Goal: Book appointment/travel/reservation

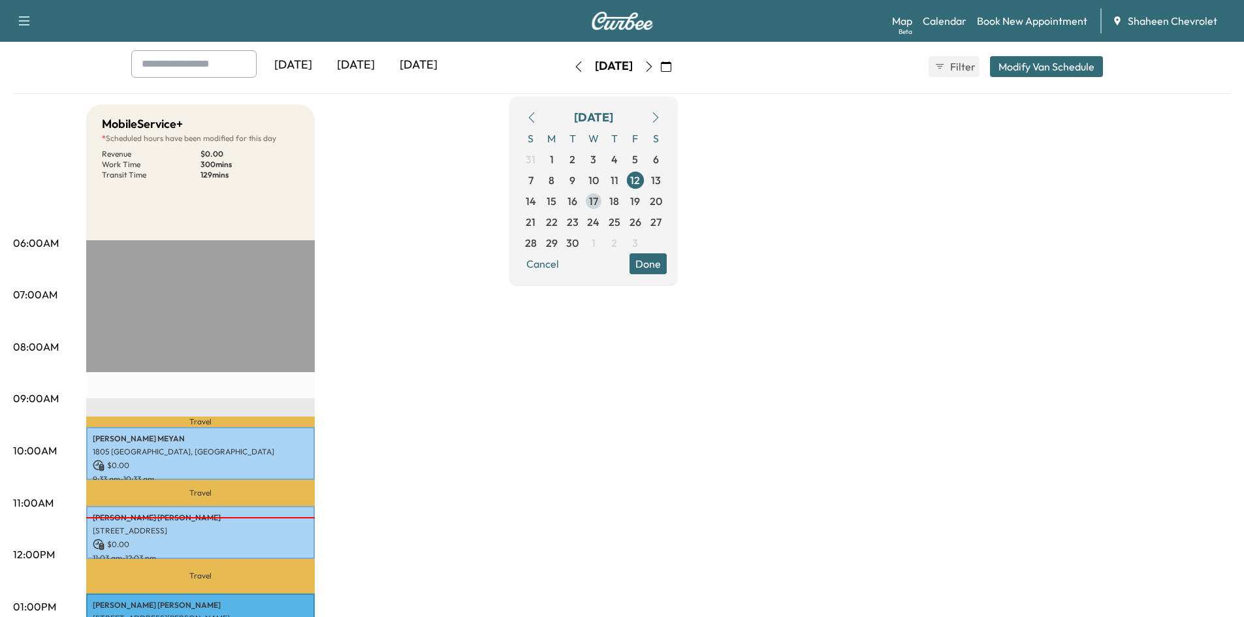
scroll to position [65, 0]
click at [556, 199] on span "15" at bounding box center [552, 202] width 10 height 16
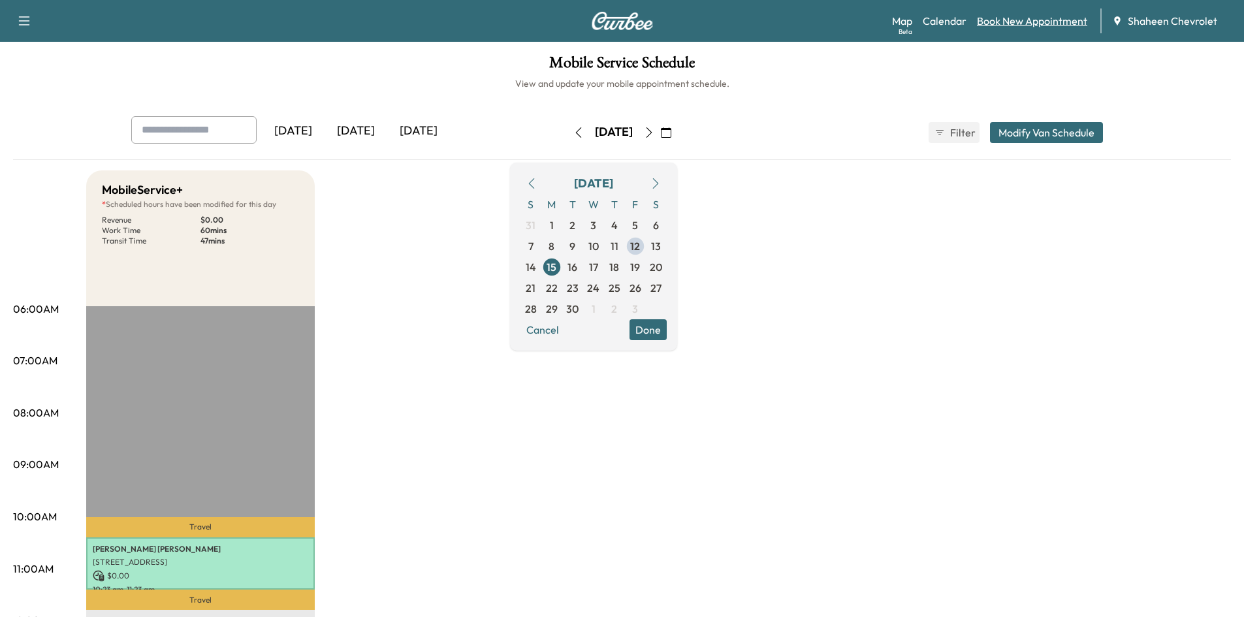
click at [1023, 20] on link "Book New Appointment" at bounding box center [1032, 21] width 110 height 16
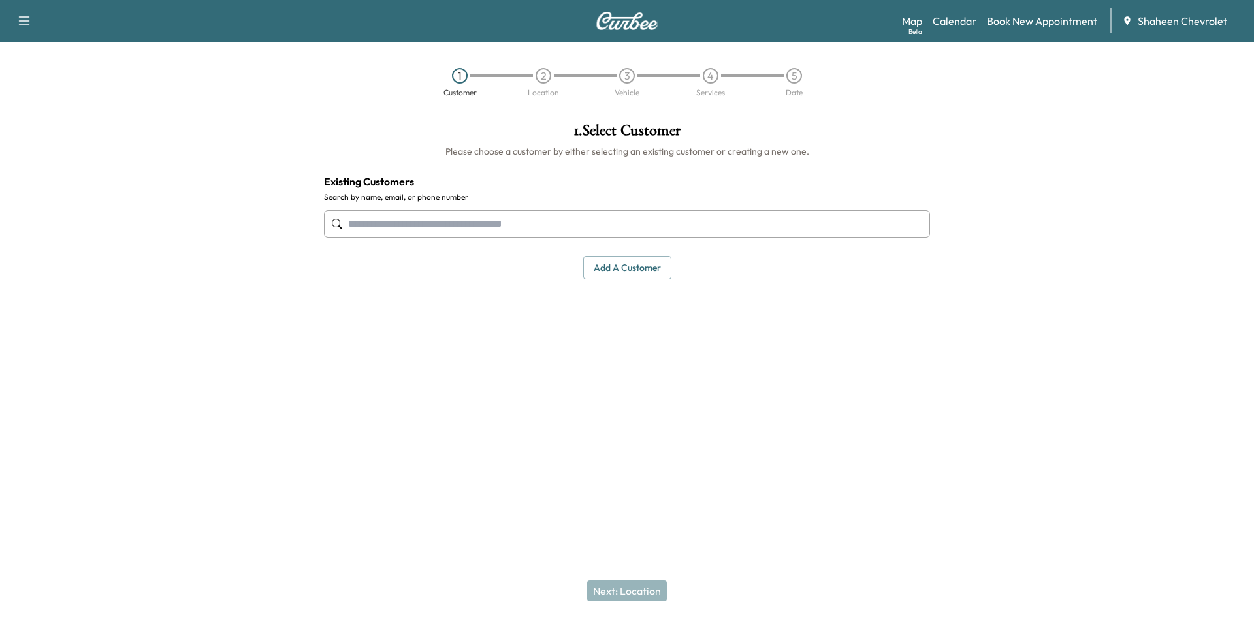
click at [395, 222] on input "text" at bounding box center [627, 223] width 606 height 27
click at [594, 280] on div "1 . Select Customer Please choose a customer by either selecting an existing cu…" at bounding box center [627, 201] width 627 height 178
click at [598, 269] on button "Add a customer" at bounding box center [627, 268] width 88 height 24
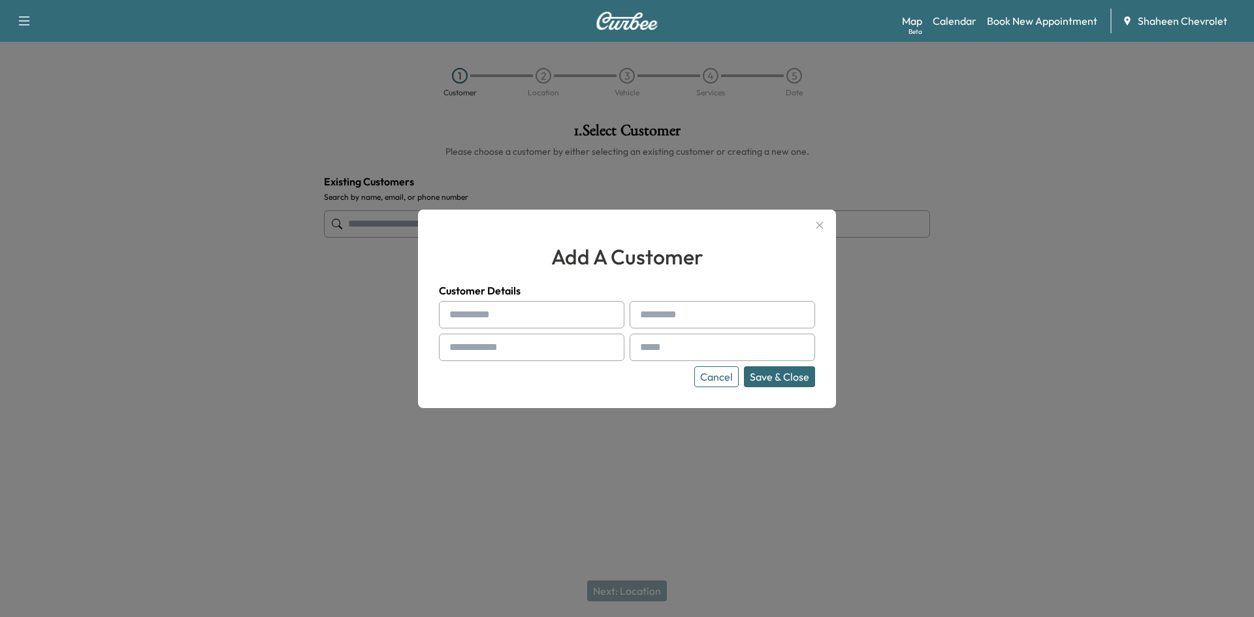
click at [494, 315] on input "text" at bounding box center [531, 314] width 185 height 27
type input "****"
drag, startPoint x: 516, startPoint y: 293, endPoint x: 509, endPoint y: 300, distance: 9.7
click at [516, 294] on h4 "Customer Details" at bounding box center [627, 291] width 376 height 16
click at [498, 315] on input "****" at bounding box center [531, 314] width 185 height 27
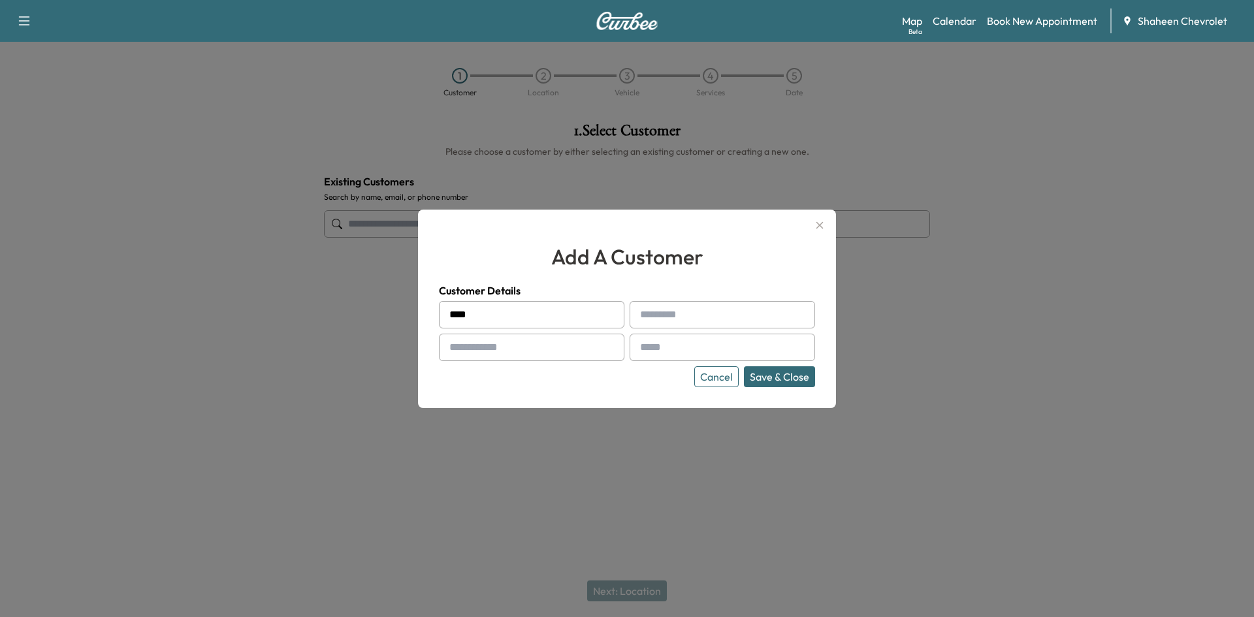
click at [498, 315] on input "****" at bounding box center [531, 314] width 185 height 27
type input "****"
type input "*****"
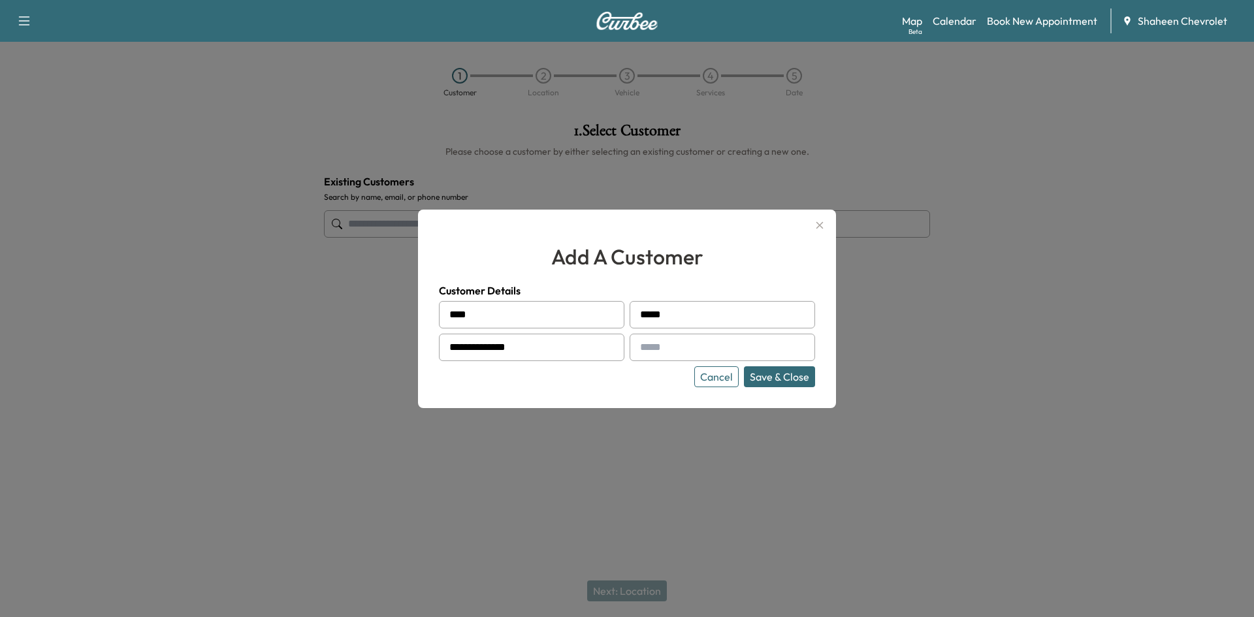
type input "**********"
click at [784, 378] on button "Save & Close" at bounding box center [779, 376] width 71 height 21
type input "**********"
click at [798, 378] on button "Save & Close" at bounding box center [779, 376] width 71 height 21
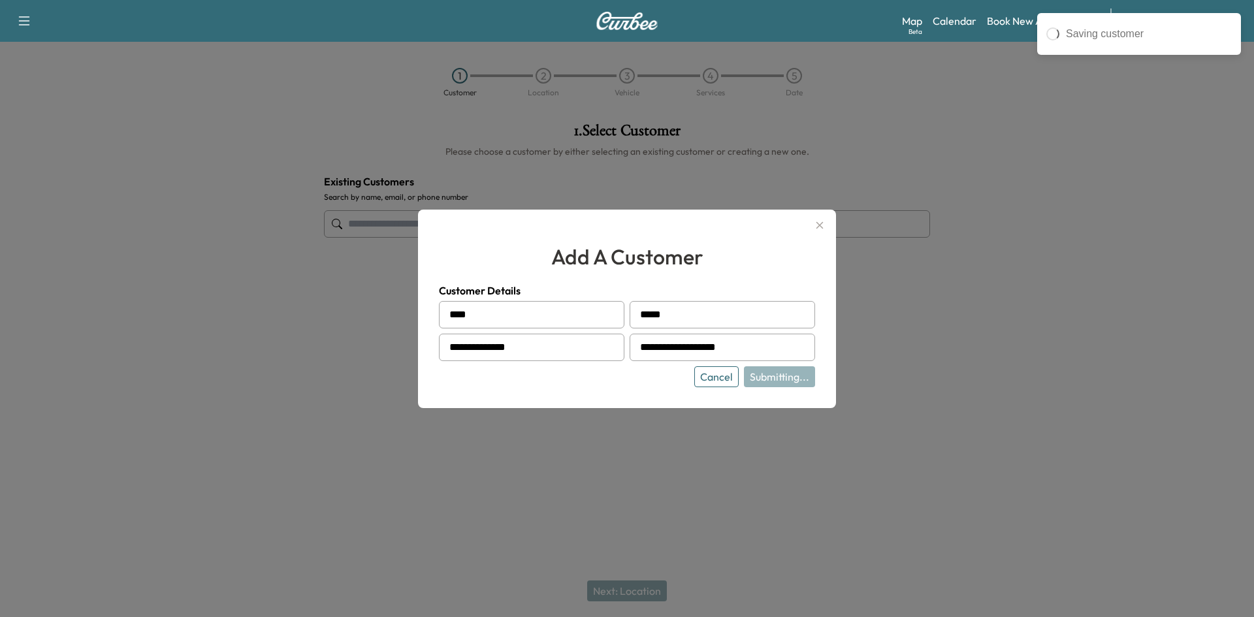
type input "**********"
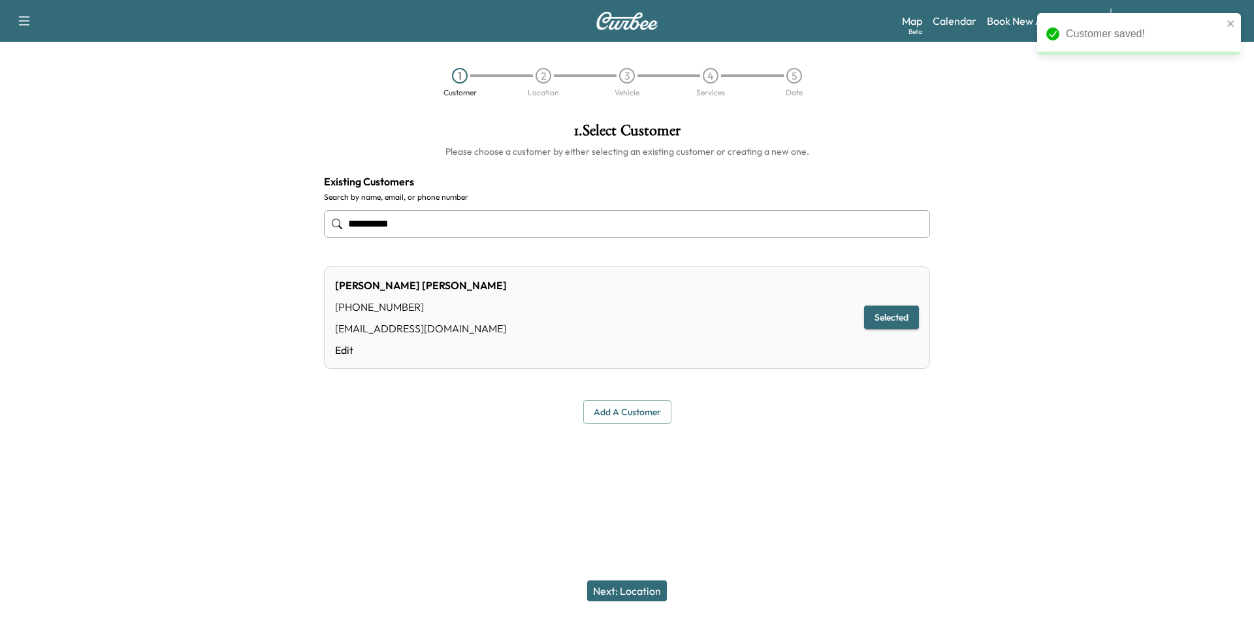
click at [630, 591] on button "Next: Location" at bounding box center [627, 591] width 80 height 21
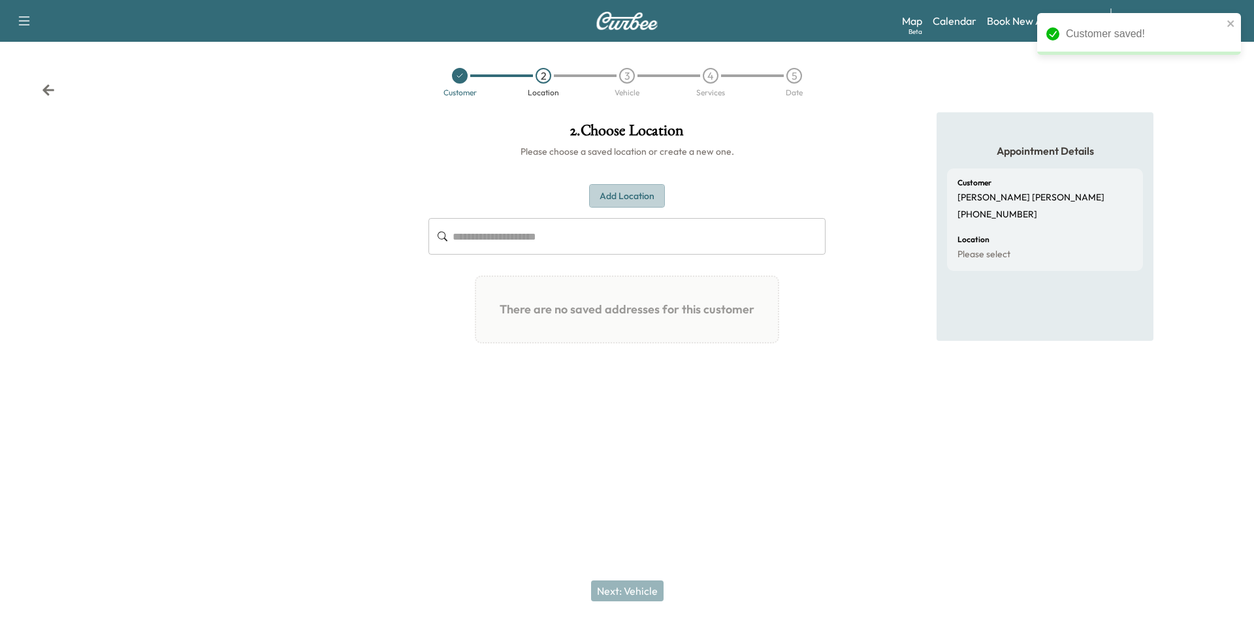
click at [632, 191] on button "Add Location" at bounding box center [627, 196] width 76 height 24
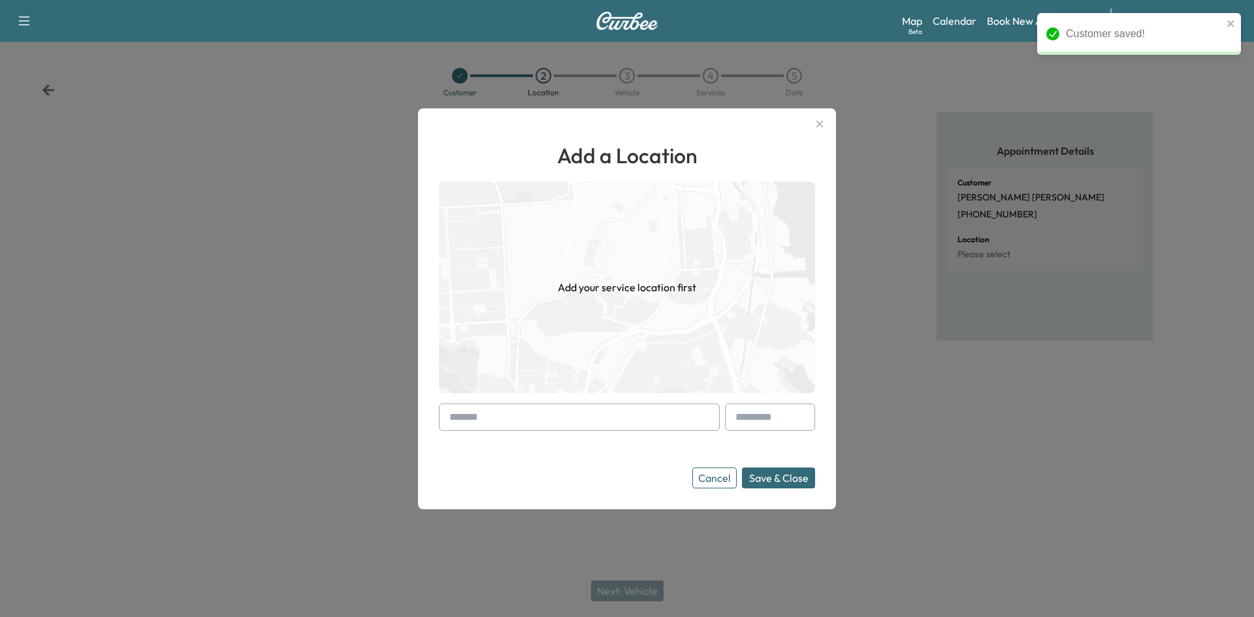
click at [523, 421] on input "text" at bounding box center [579, 417] width 281 height 27
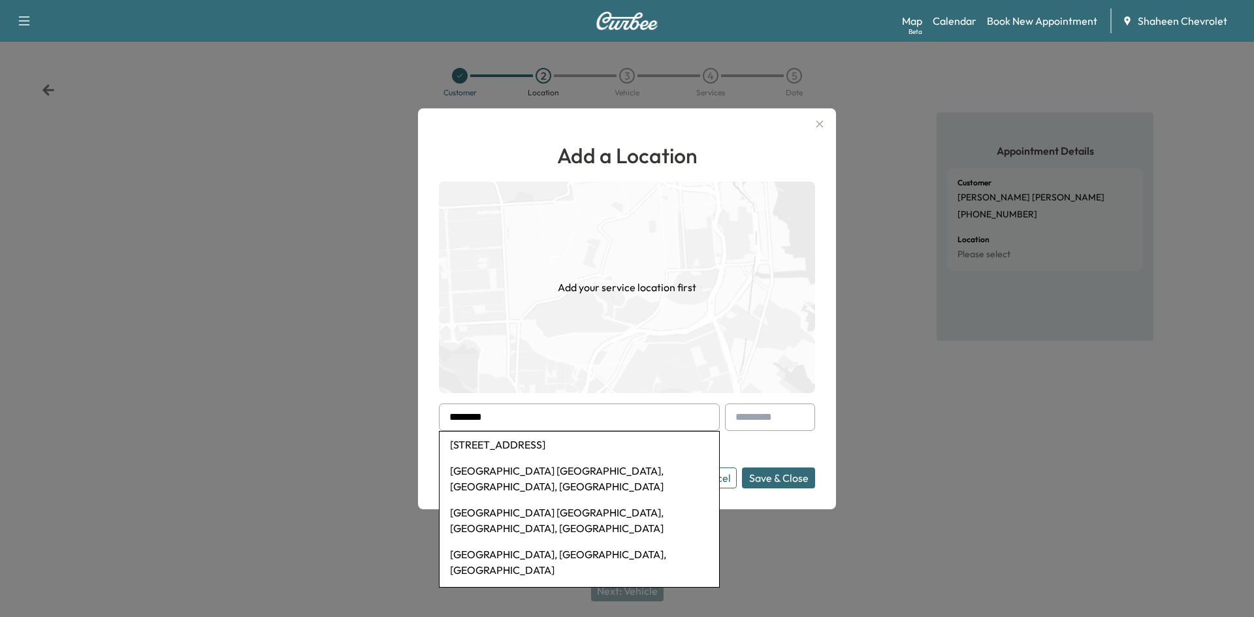
click at [572, 440] on li "[STREET_ADDRESS]" at bounding box center [580, 445] width 280 height 26
type input "**********"
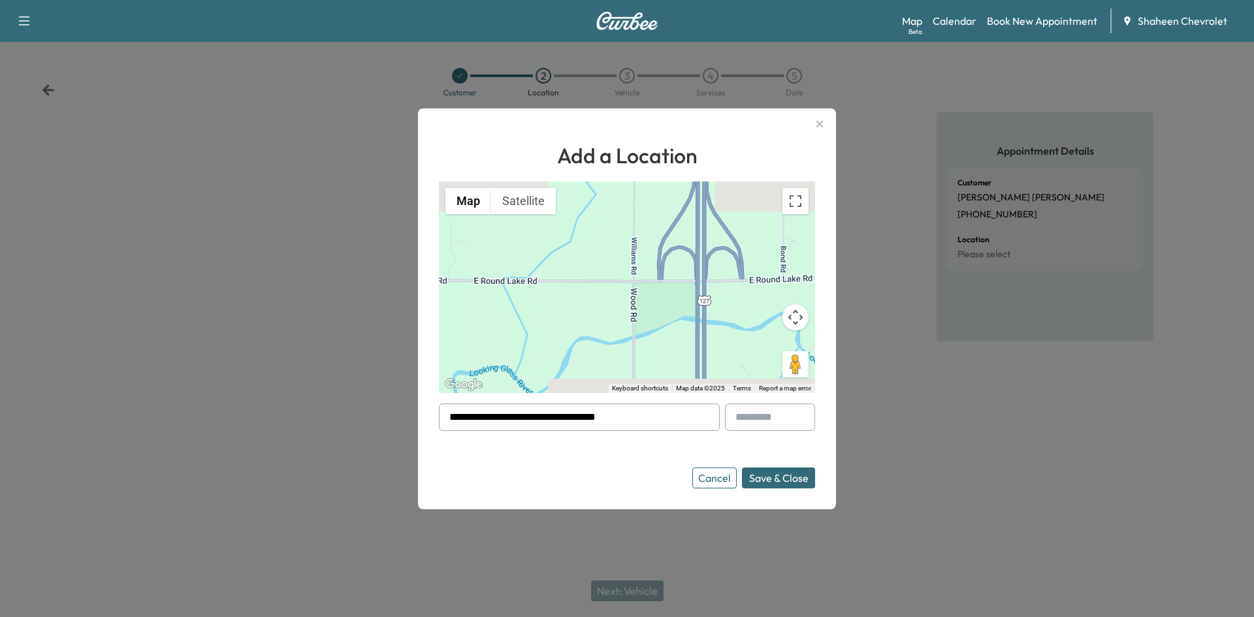
click at [794, 479] on button "Save & Close" at bounding box center [778, 478] width 73 height 21
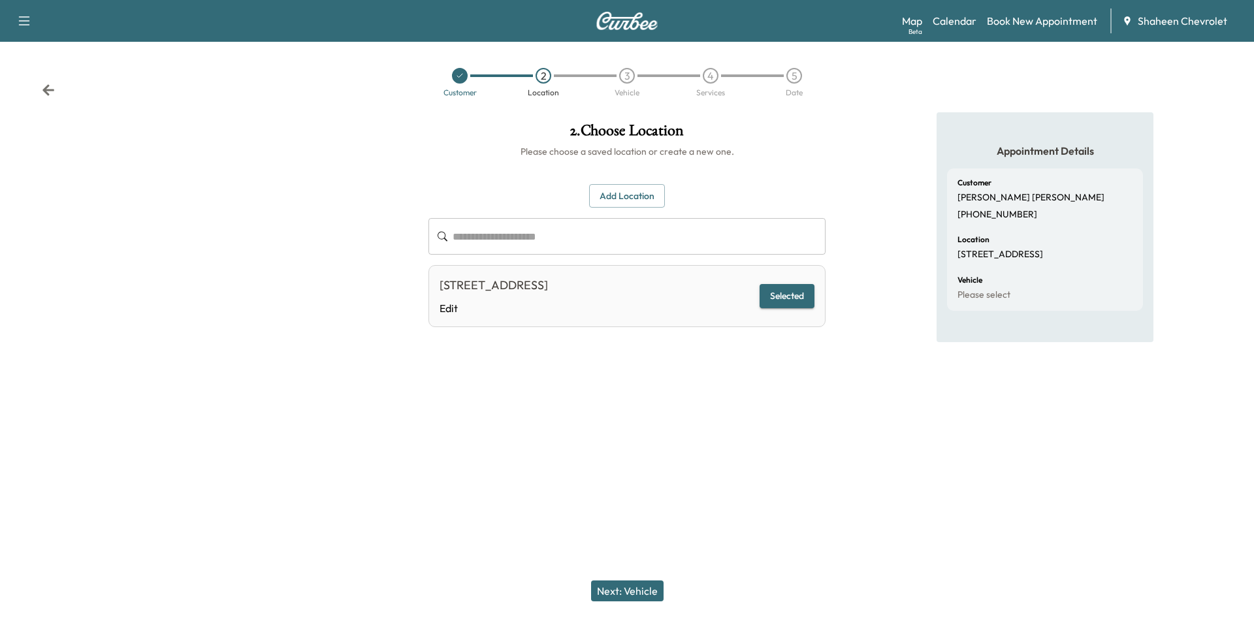
click at [628, 587] on button "Next: Vehicle" at bounding box center [627, 591] width 73 height 21
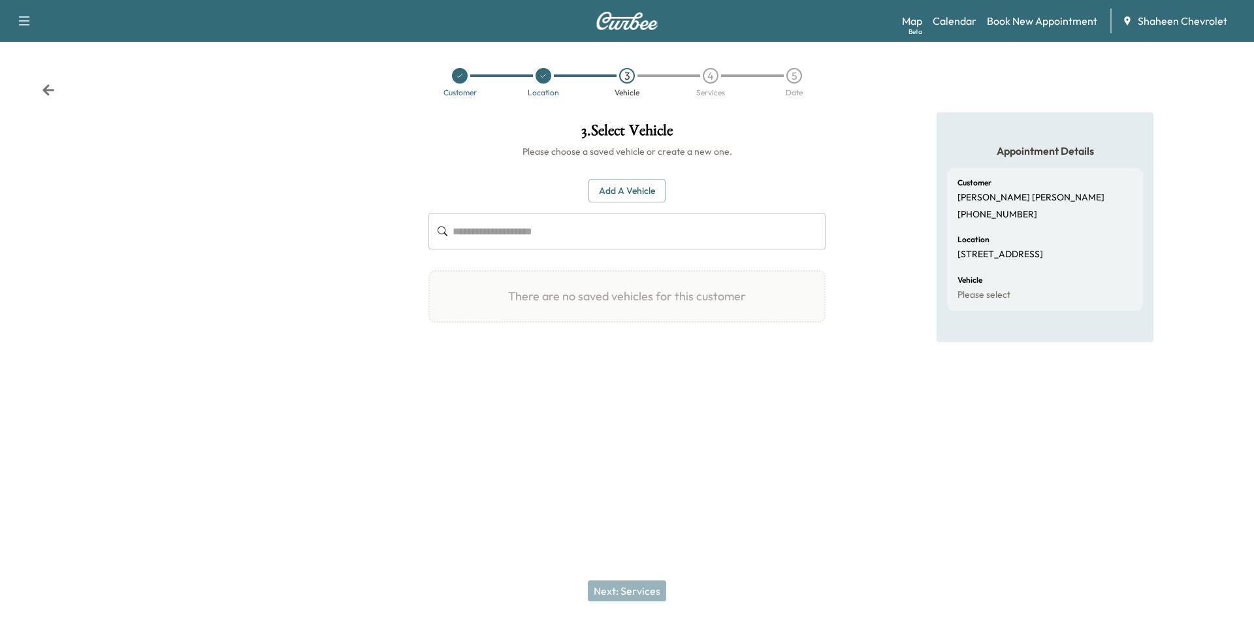
click at [632, 193] on button "Add a Vehicle" at bounding box center [627, 191] width 77 height 24
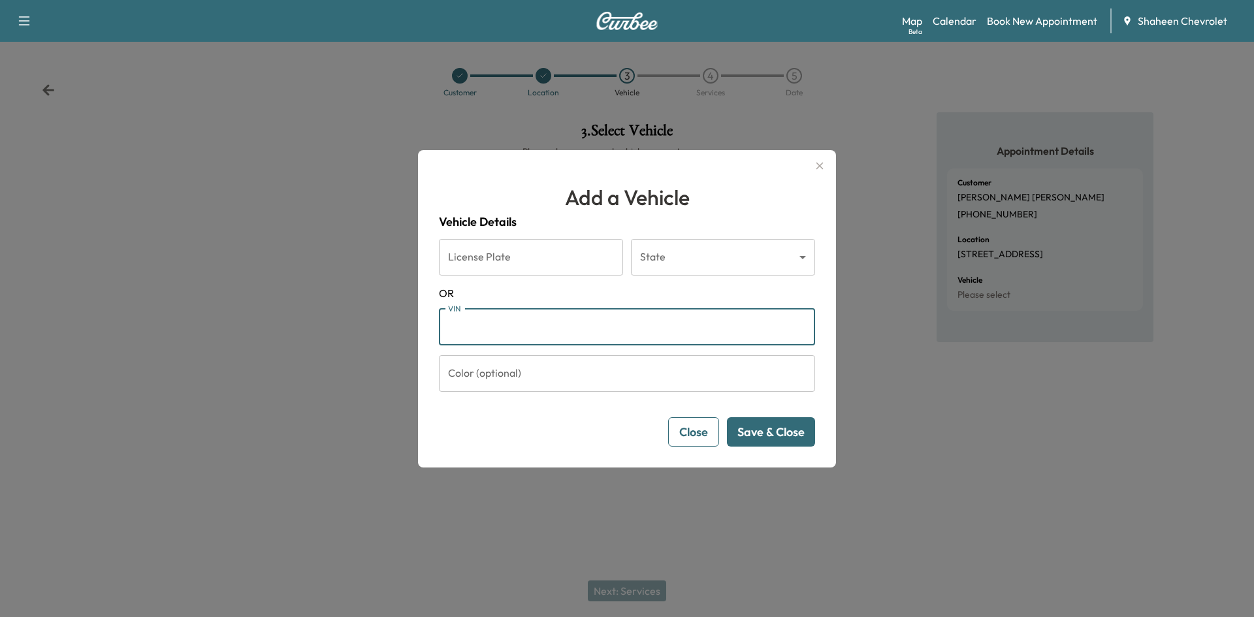
paste input "**********"
type input "**********"
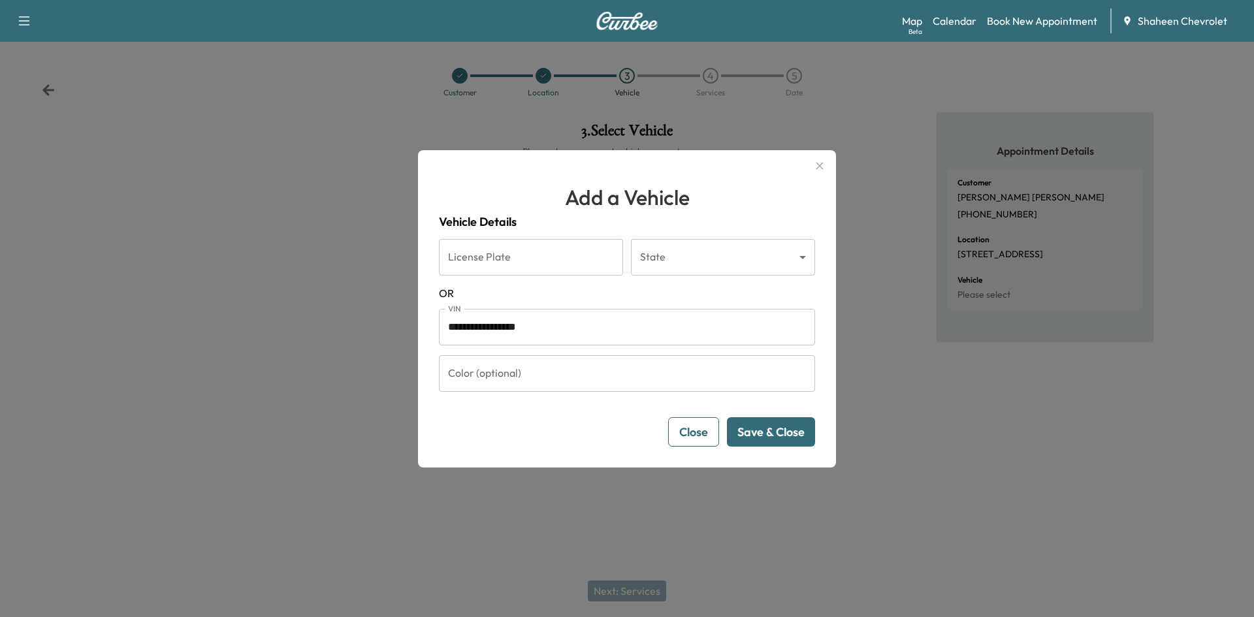
click at [762, 439] on button "Save & Close" at bounding box center [771, 431] width 88 height 29
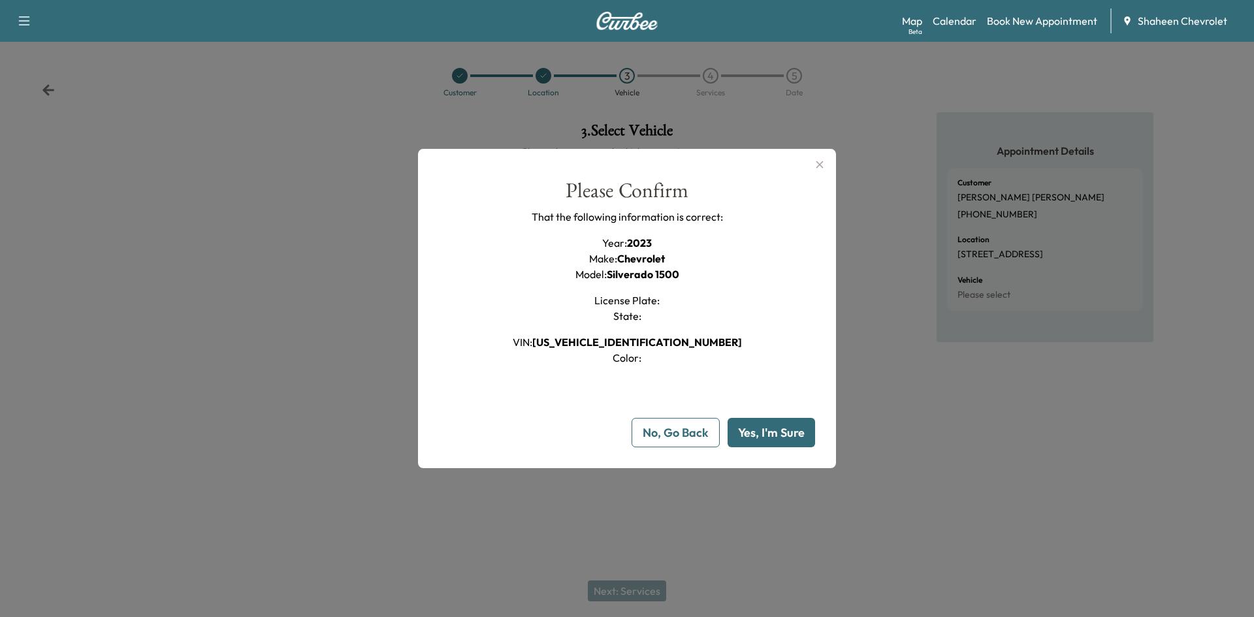
click at [760, 434] on button "Yes, I'm Sure" at bounding box center [772, 432] width 88 height 29
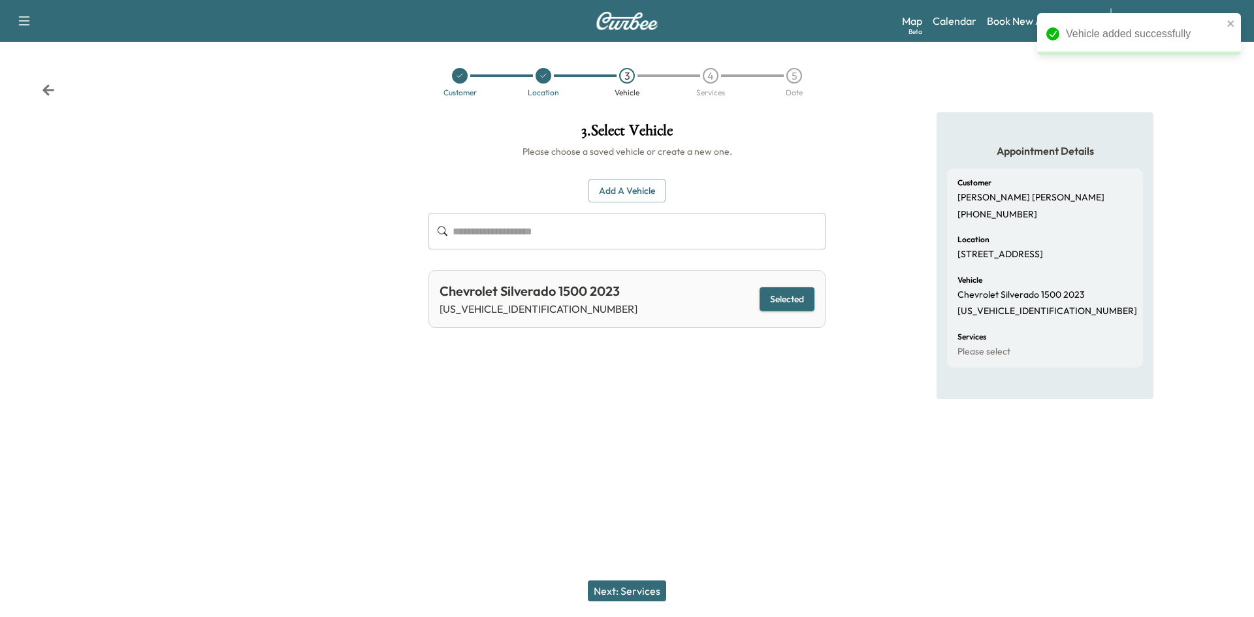
click at [641, 579] on div "Next: Services" at bounding box center [627, 591] width 1254 height 52
click at [641, 581] on button "Next: Services" at bounding box center [627, 591] width 78 height 21
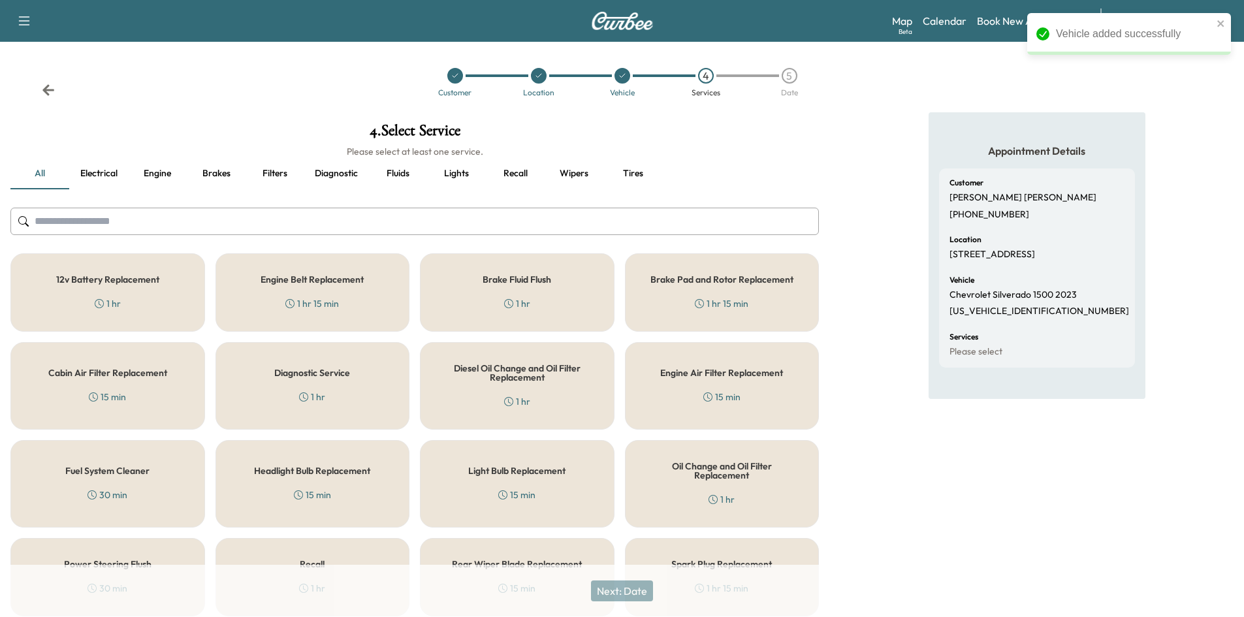
click at [84, 221] on input "text" at bounding box center [414, 221] width 809 height 27
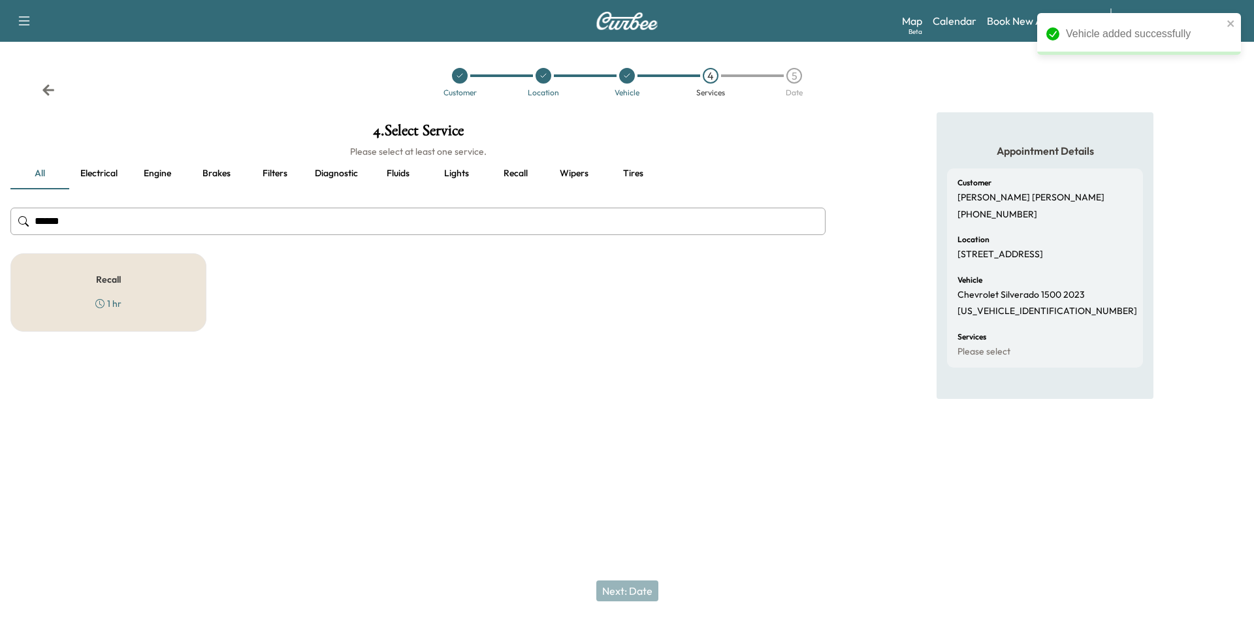
type input "******"
click at [162, 298] on div "Recall 1 hr" at bounding box center [108, 292] width 196 height 78
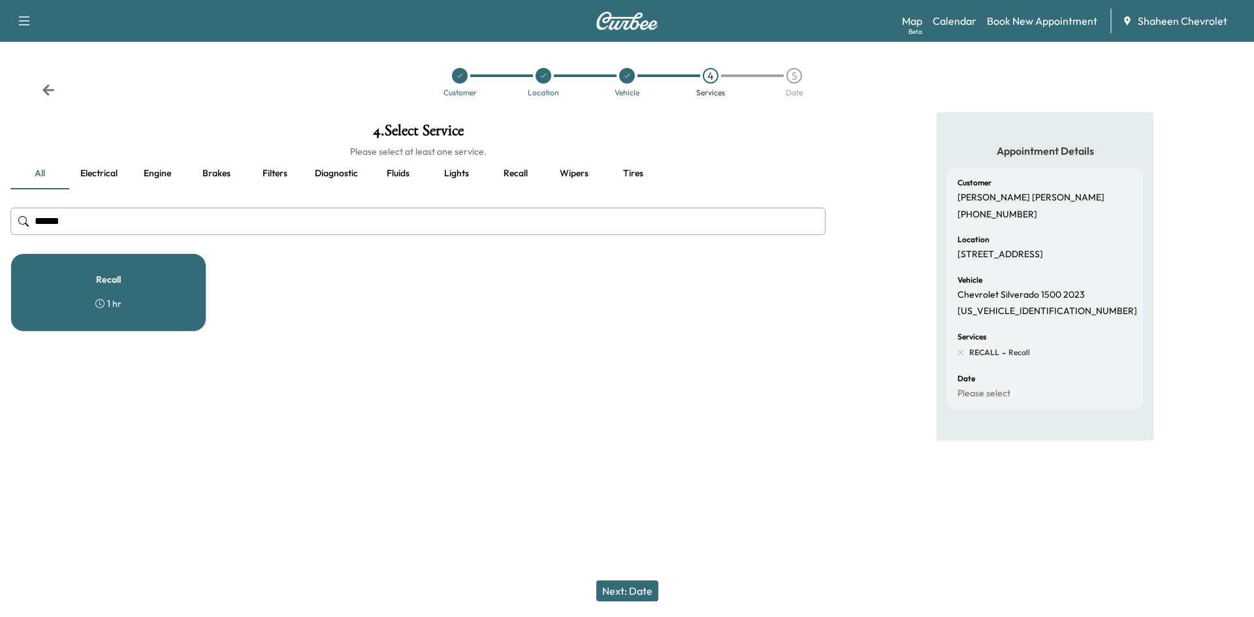
click at [647, 591] on button "Next: Date" at bounding box center [627, 591] width 62 height 21
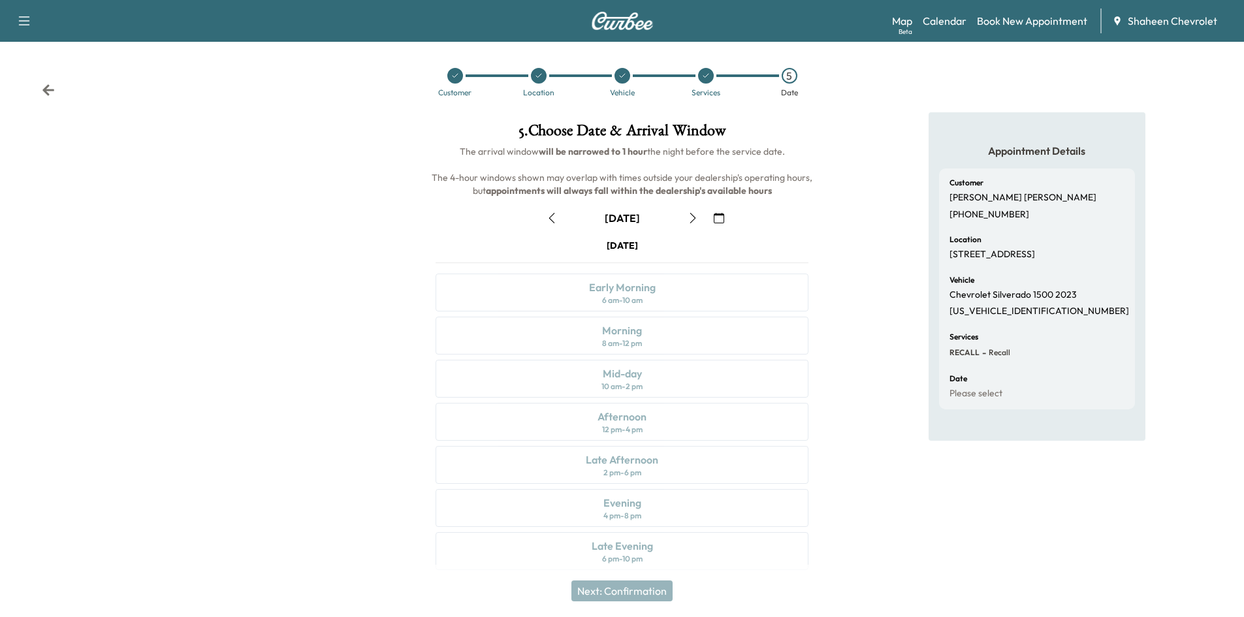
click at [694, 219] on icon "button" at bounding box center [693, 218] width 6 height 10
click at [662, 375] on div "Mid-day 10 am - 2 pm" at bounding box center [622, 379] width 373 height 38
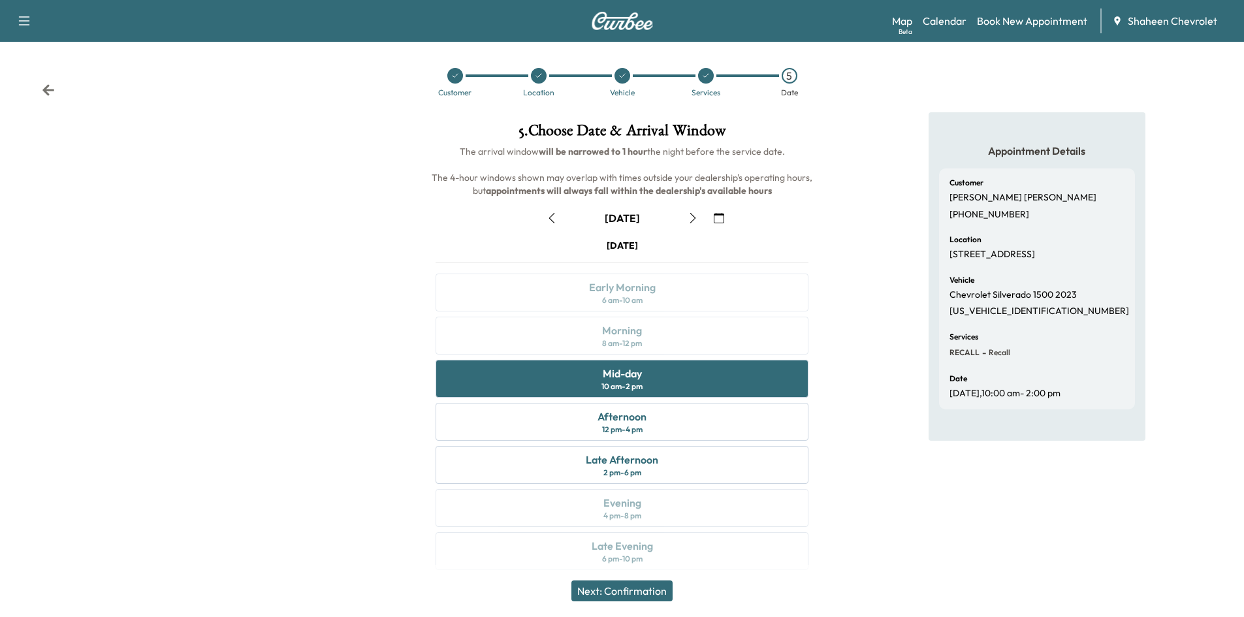
click at [634, 590] on button "Next: Confirmation" at bounding box center [622, 591] width 101 height 21
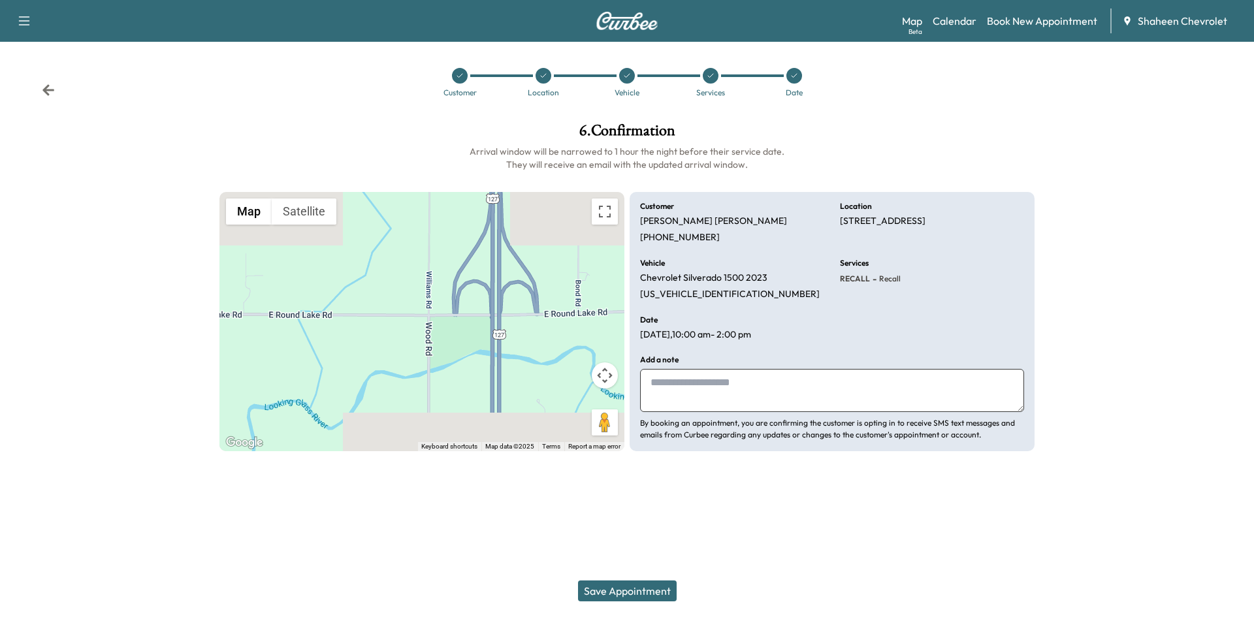
click at [633, 589] on button "Save Appointment" at bounding box center [627, 591] width 99 height 21
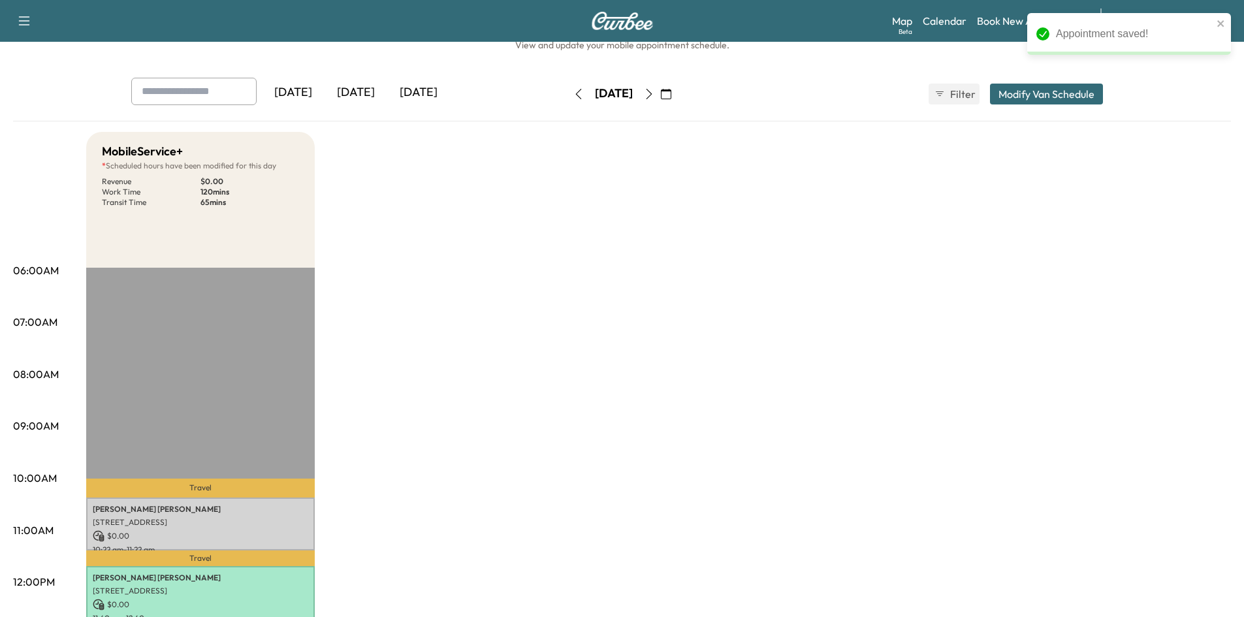
scroll to position [196, 0]
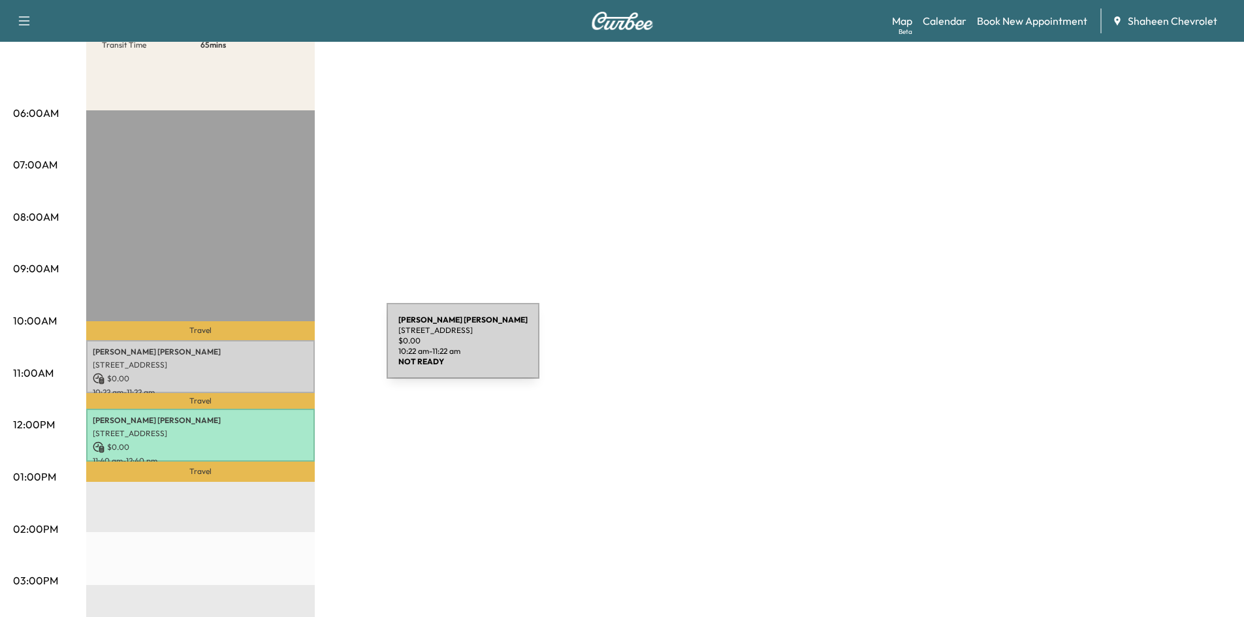
click at [289, 349] on p "[PERSON_NAME]" at bounding box center [201, 352] width 216 height 10
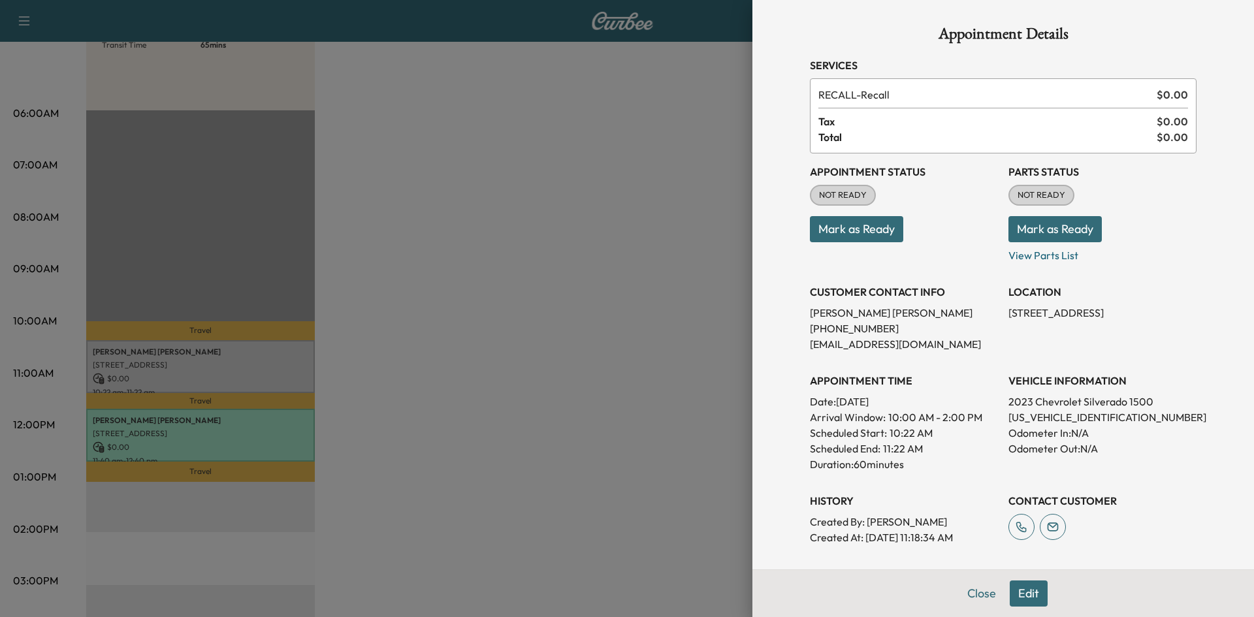
click at [869, 225] on button "Mark as Ready" at bounding box center [856, 229] width 93 height 26
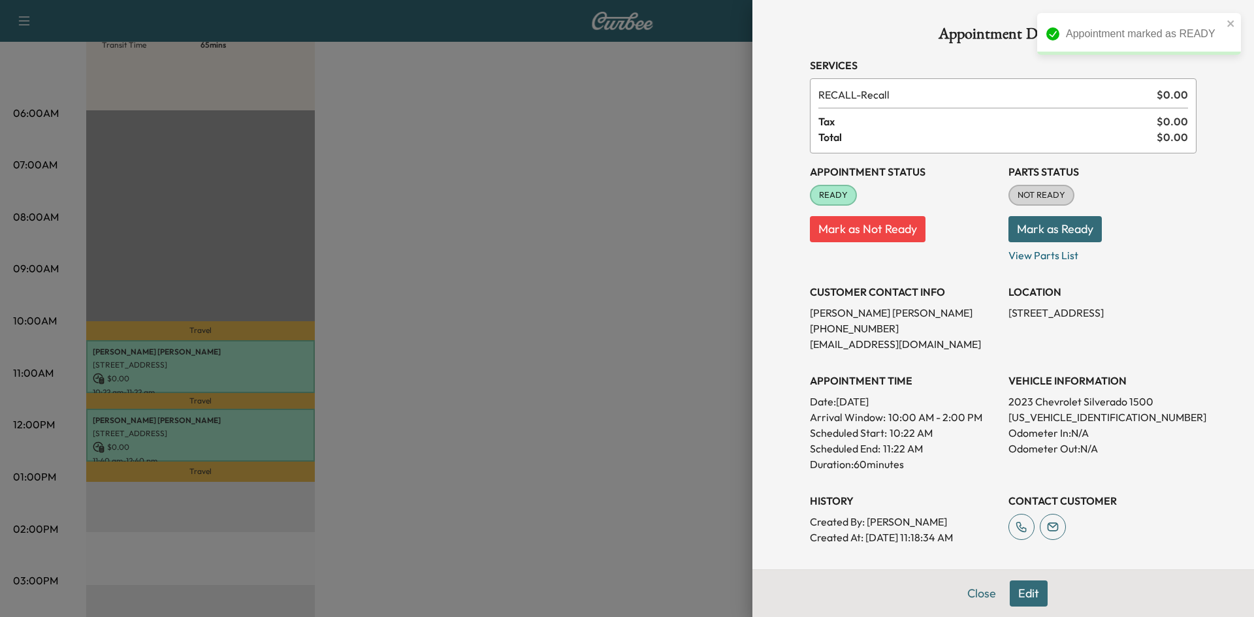
click at [1049, 227] on button "Mark as Ready" at bounding box center [1054, 229] width 93 height 26
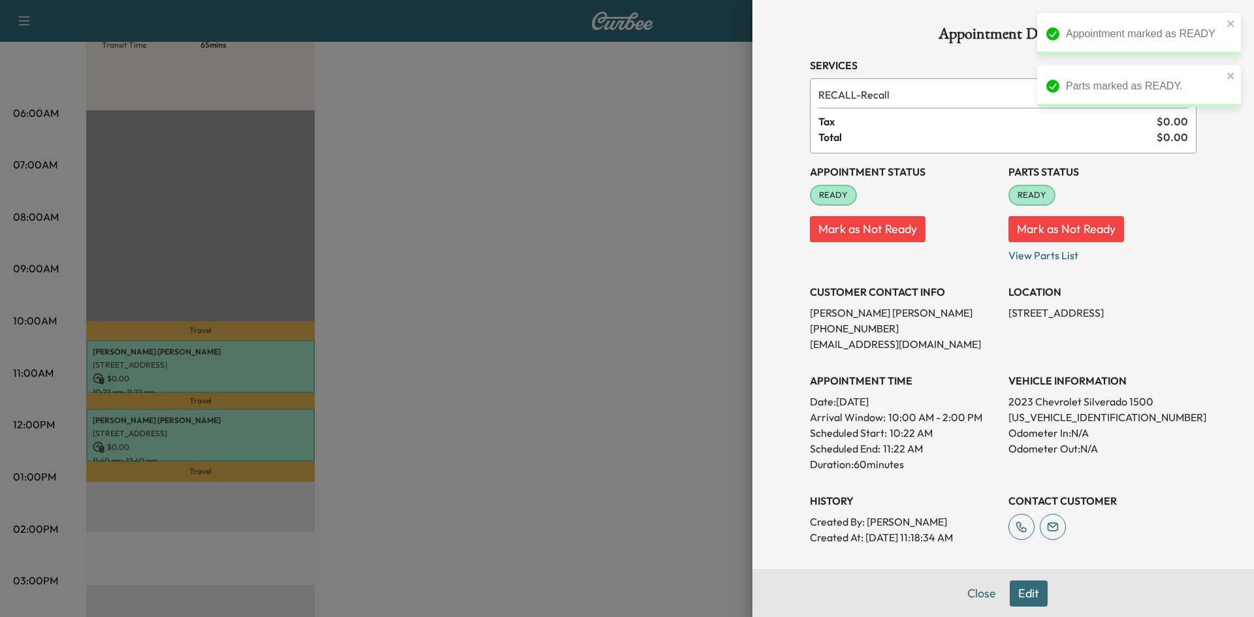
click at [632, 225] on div at bounding box center [627, 308] width 1254 height 617
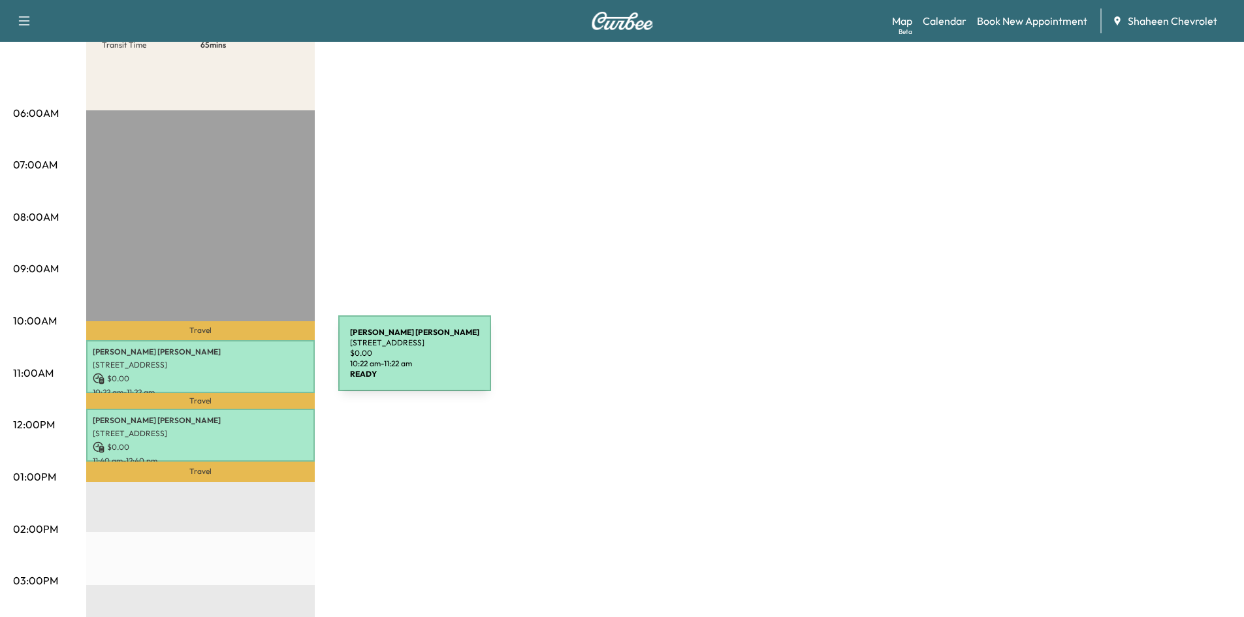
click at [242, 360] on p "[STREET_ADDRESS]" at bounding box center [201, 365] width 216 height 10
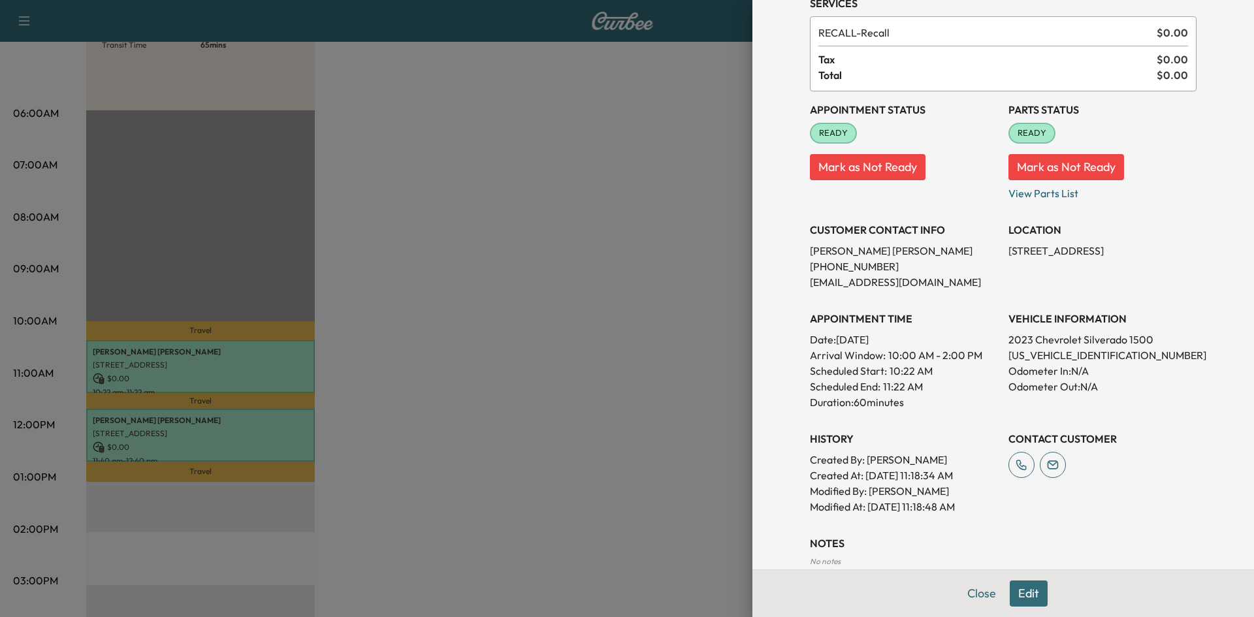
scroll to position [138, 0]
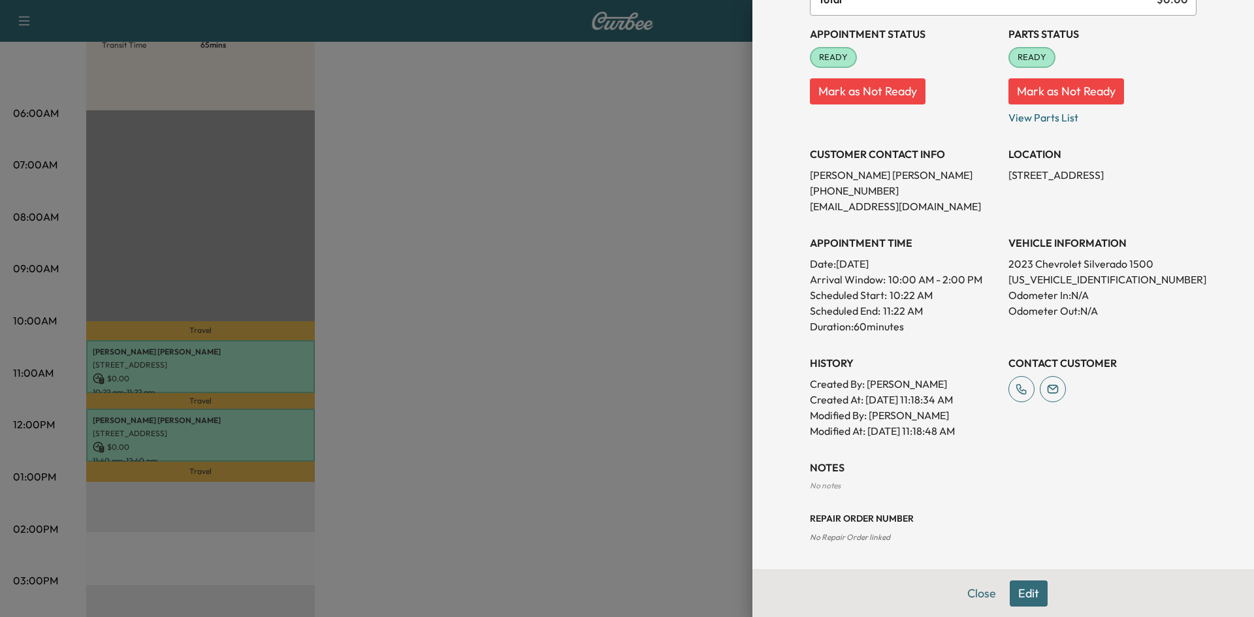
click at [1016, 594] on button "Edit" at bounding box center [1029, 594] width 38 height 26
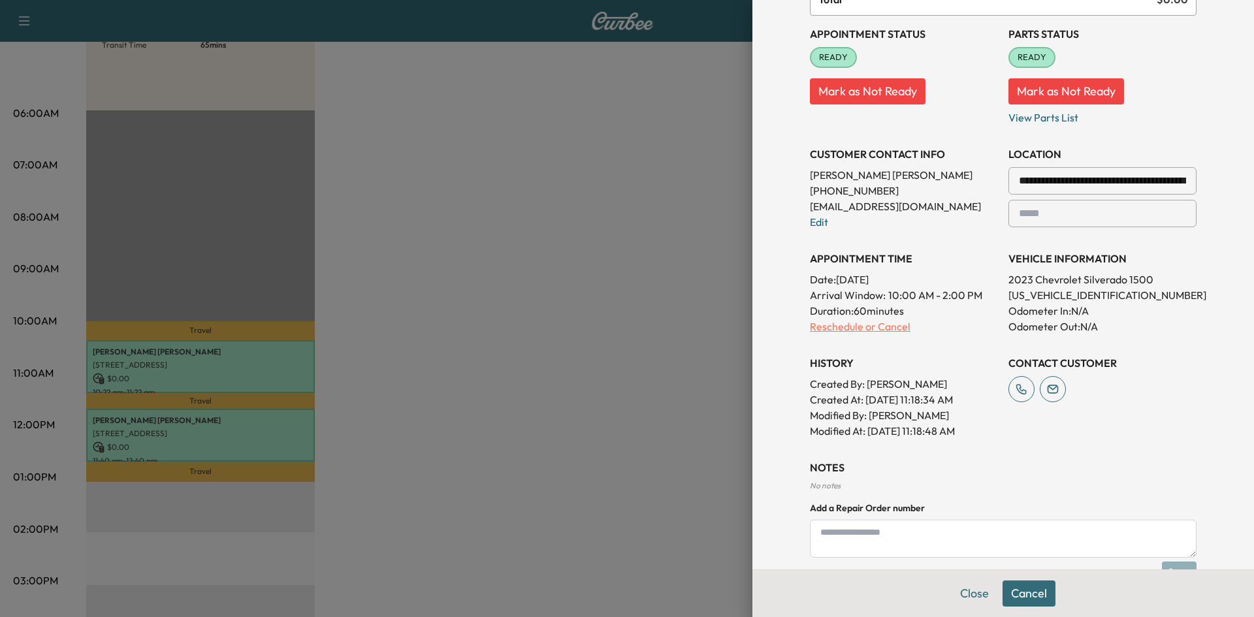
click at [836, 319] on p "Reschedule or Cancel" at bounding box center [904, 327] width 188 height 16
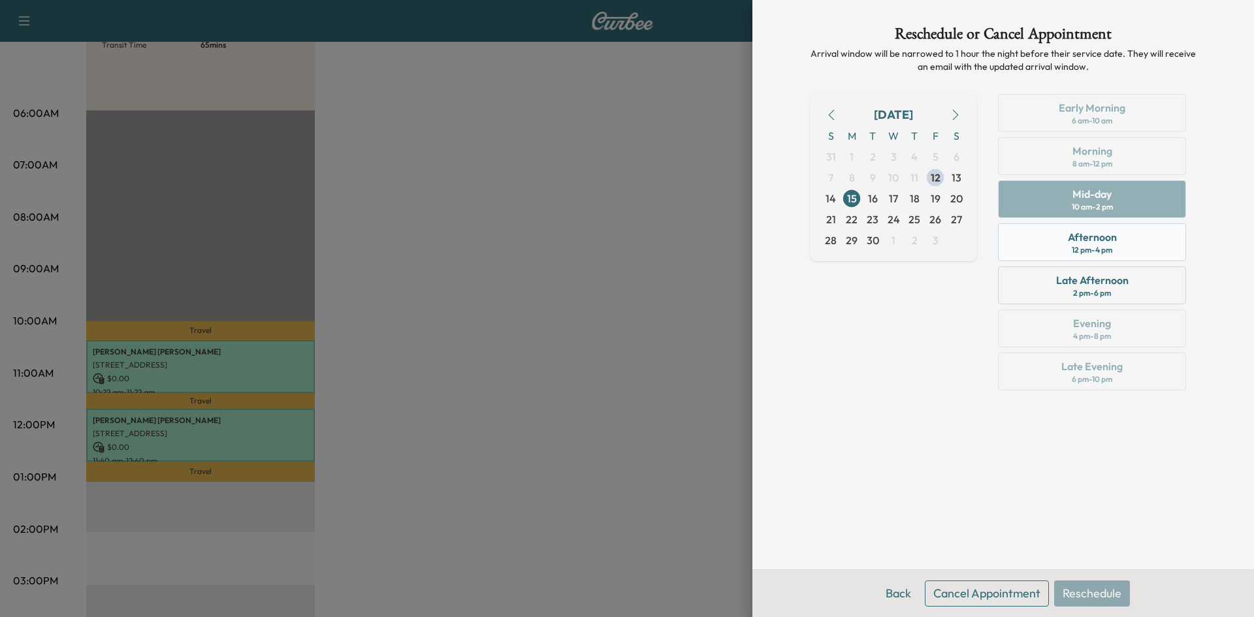
click at [1052, 242] on div "Afternoon 12 pm - 4 pm" at bounding box center [1092, 242] width 188 height 38
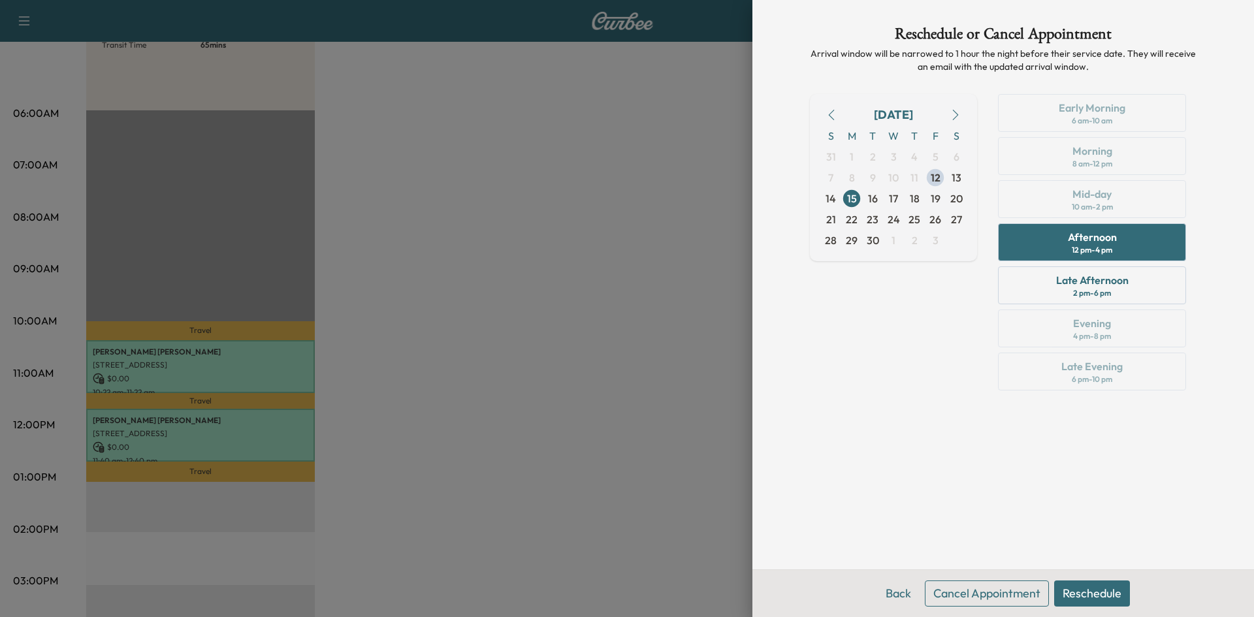
click at [1112, 592] on button "Reschedule" at bounding box center [1092, 594] width 76 height 26
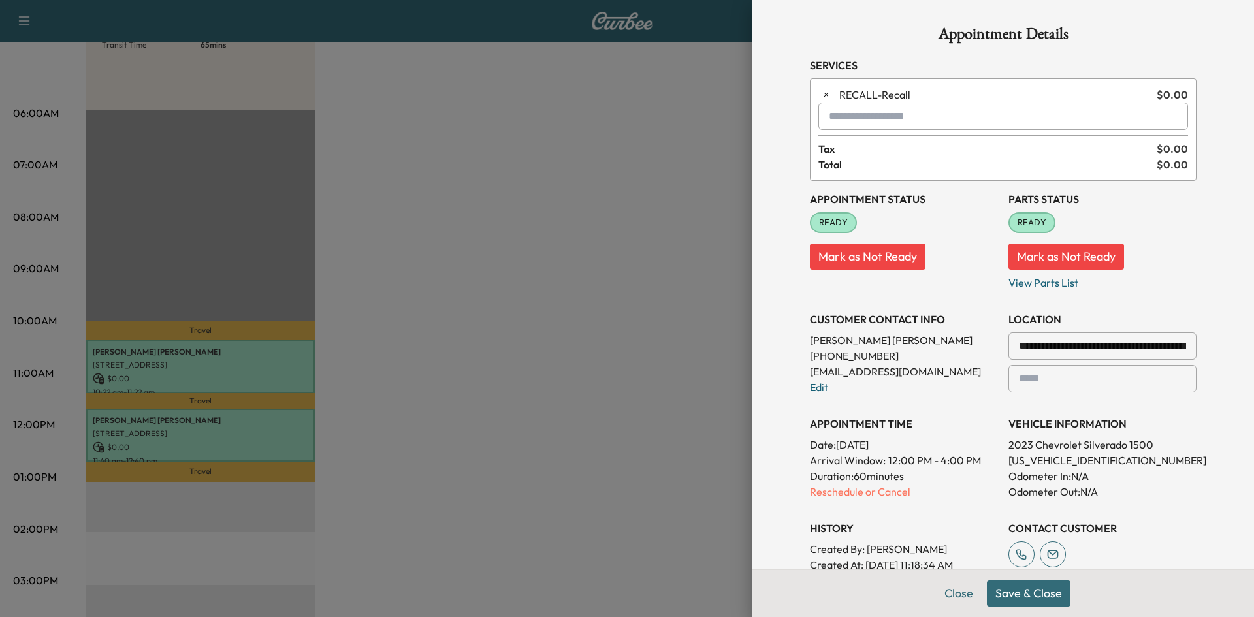
click at [1019, 590] on button "Save & Close" at bounding box center [1029, 594] width 84 height 26
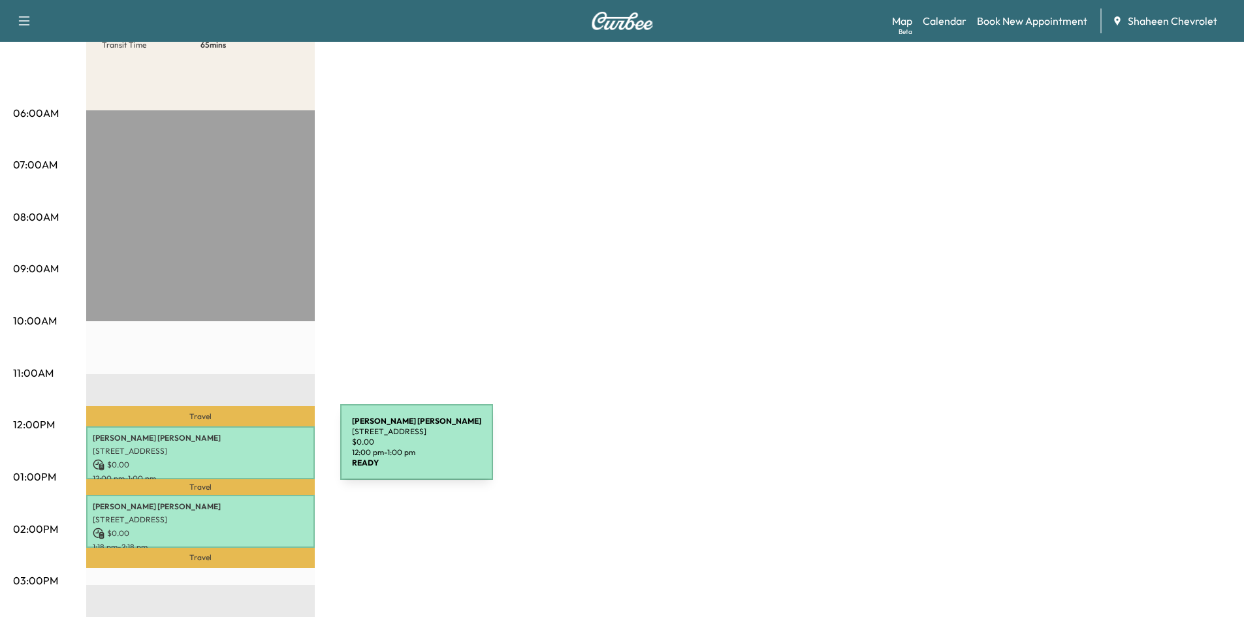
click at [242, 450] on p "[STREET_ADDRESS]" at bounding box center [201, 451] width 216 height 10
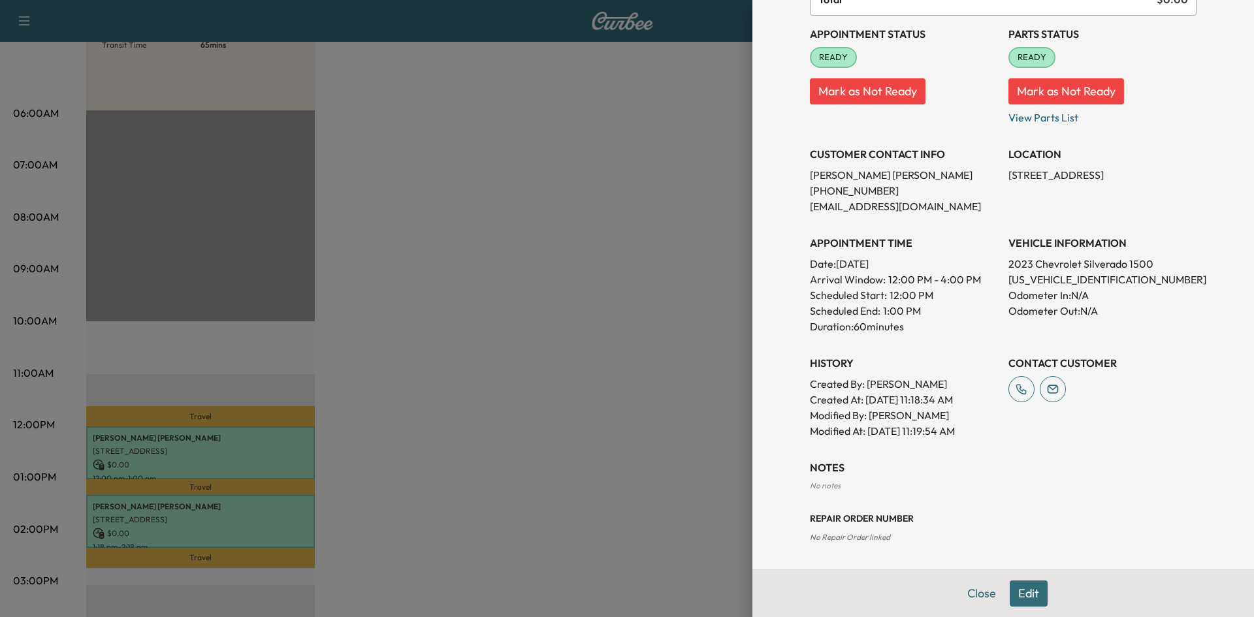
click at [1021, 591] on button "Edit" at bounding box center [1029, 594] width 38 height 26
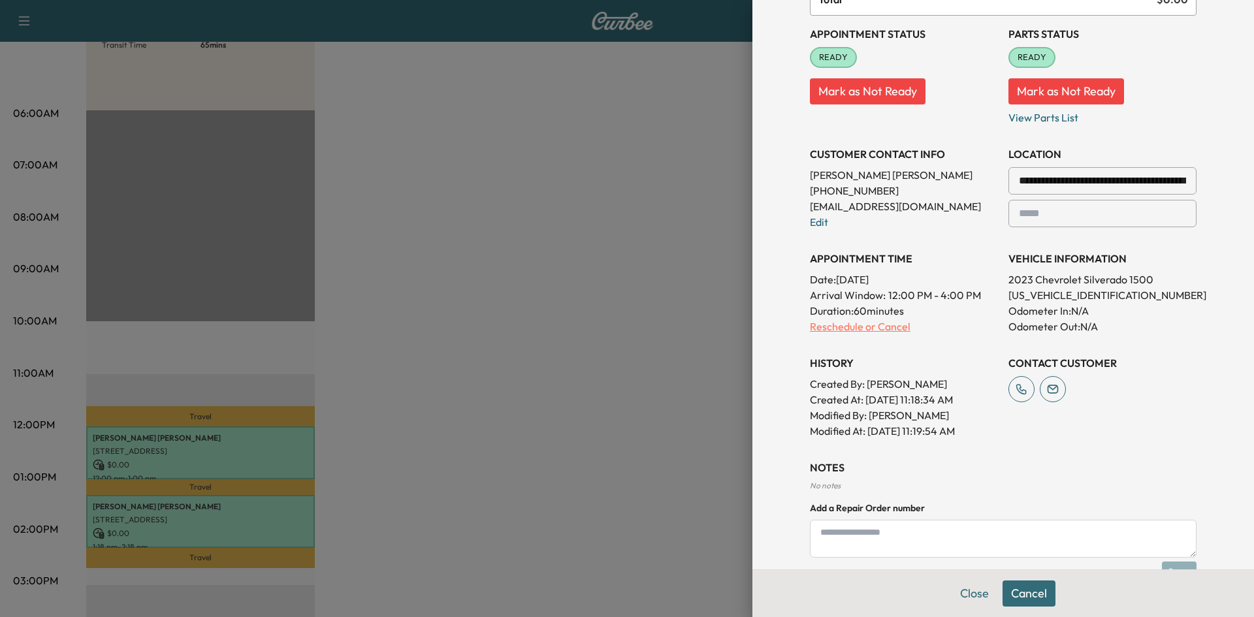
click at [852, 322] on p "Reschedule or Cancel" at bounding box center [904, 327] width 188 height 16
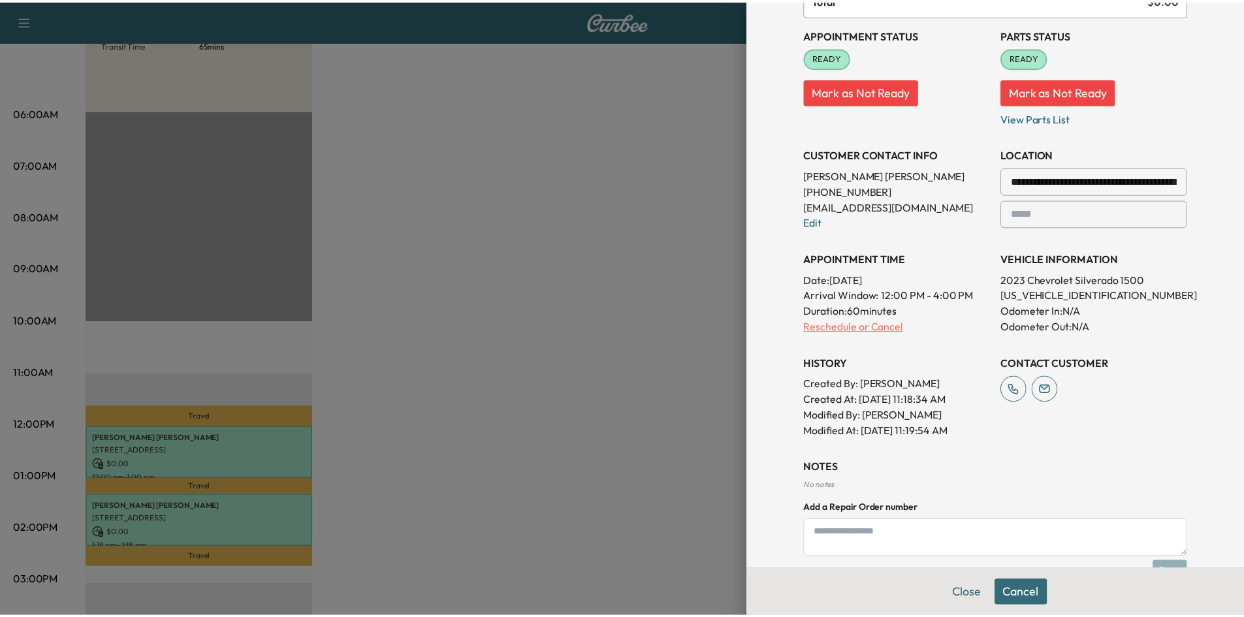
scroll to position [0, 0]
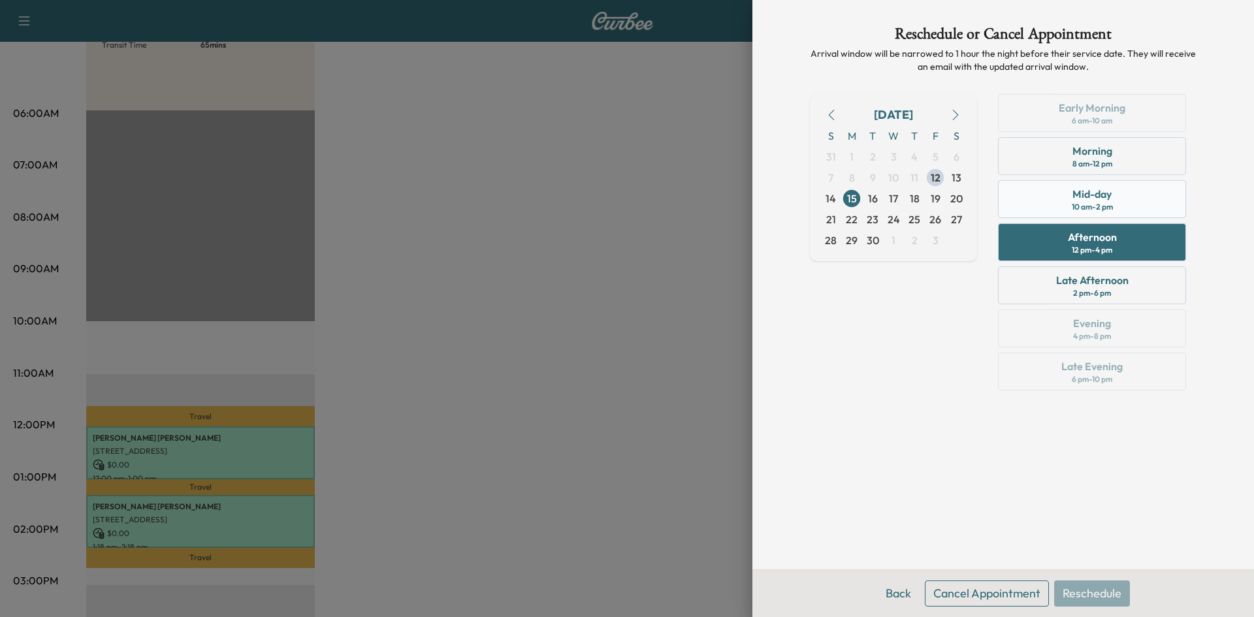
click at [1074, 201] on div "Mid-day" at bounding box center [1091, 194] width 39 height 16
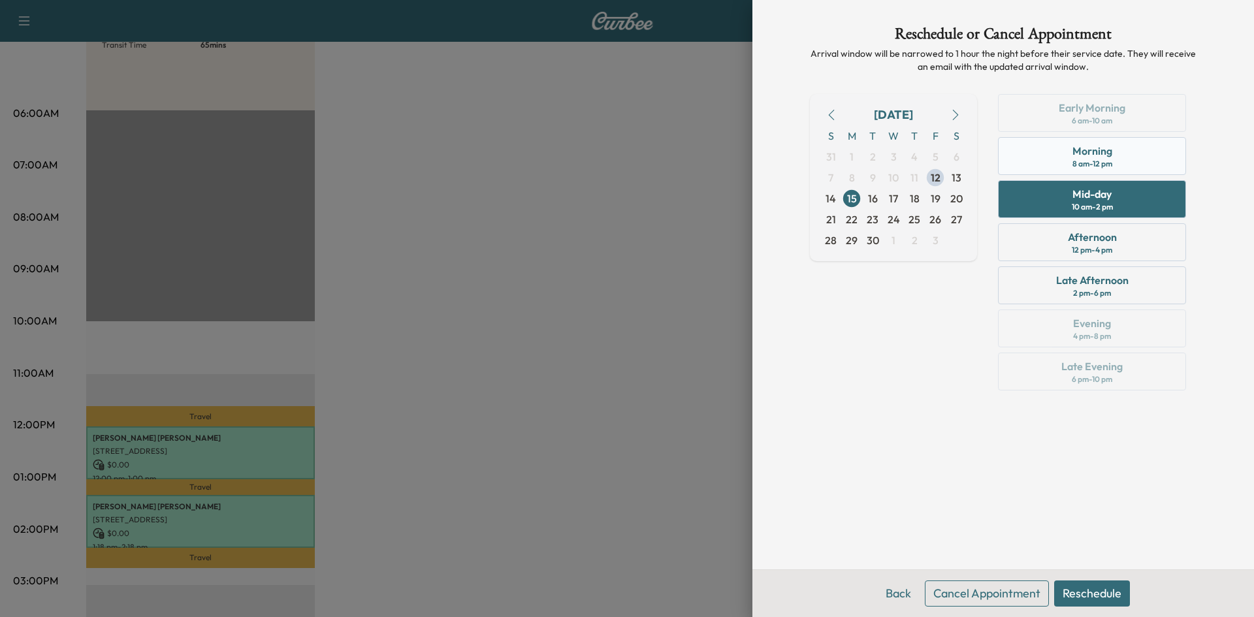
click at [1150, 167] on div "Morning 8 am - 12 pm" at bounding box center [1092, 156] width 188 height 38
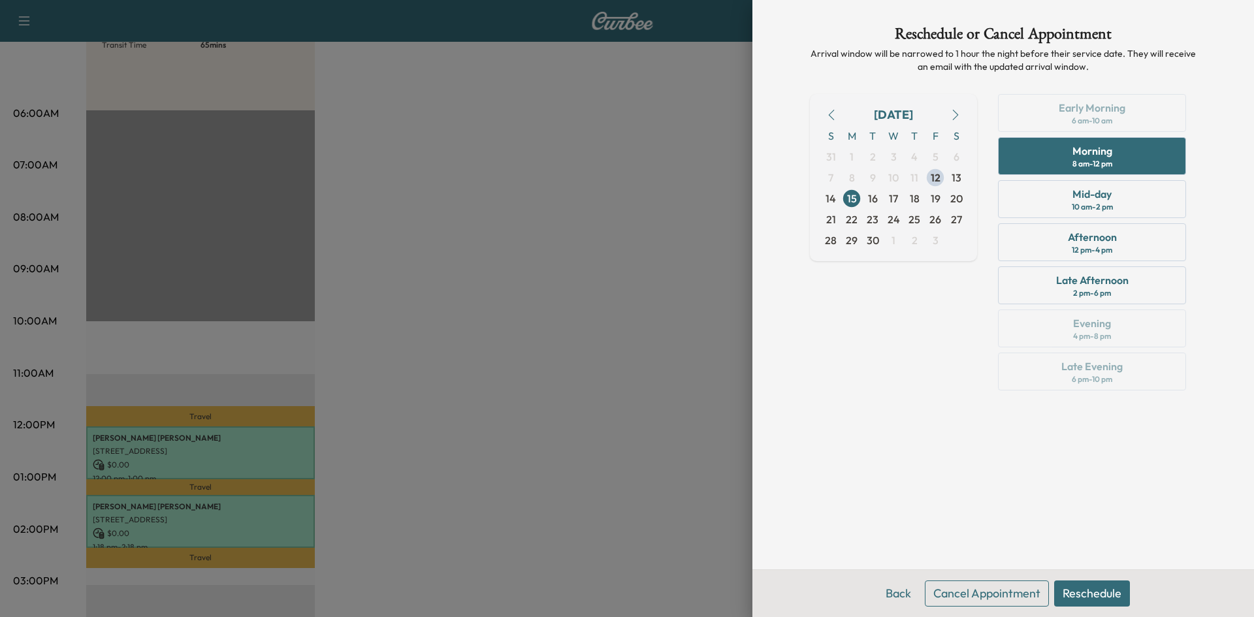
click at [1086, 593] on button "Reschedule" at bounding box center [1092, 594] width 76 height 26
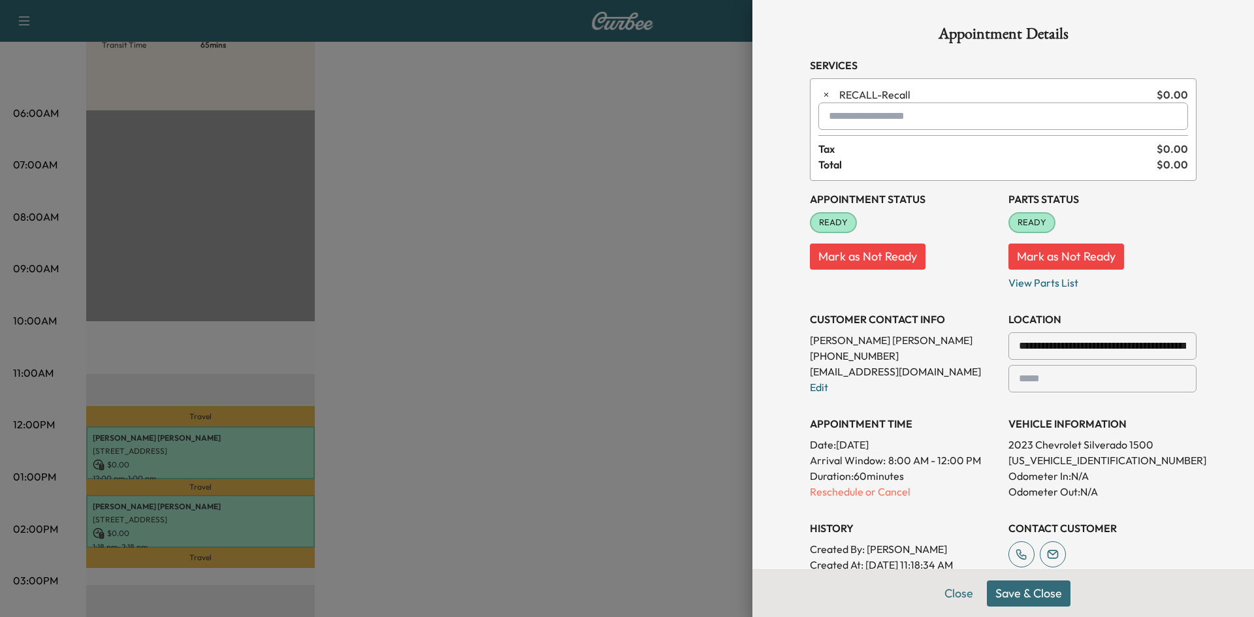
click at [1020, 591] on button "Save & Close" at bounding box center [1029, 594] width 84 height 26
